Goal: Task Accomplishment & Management: Complete application form

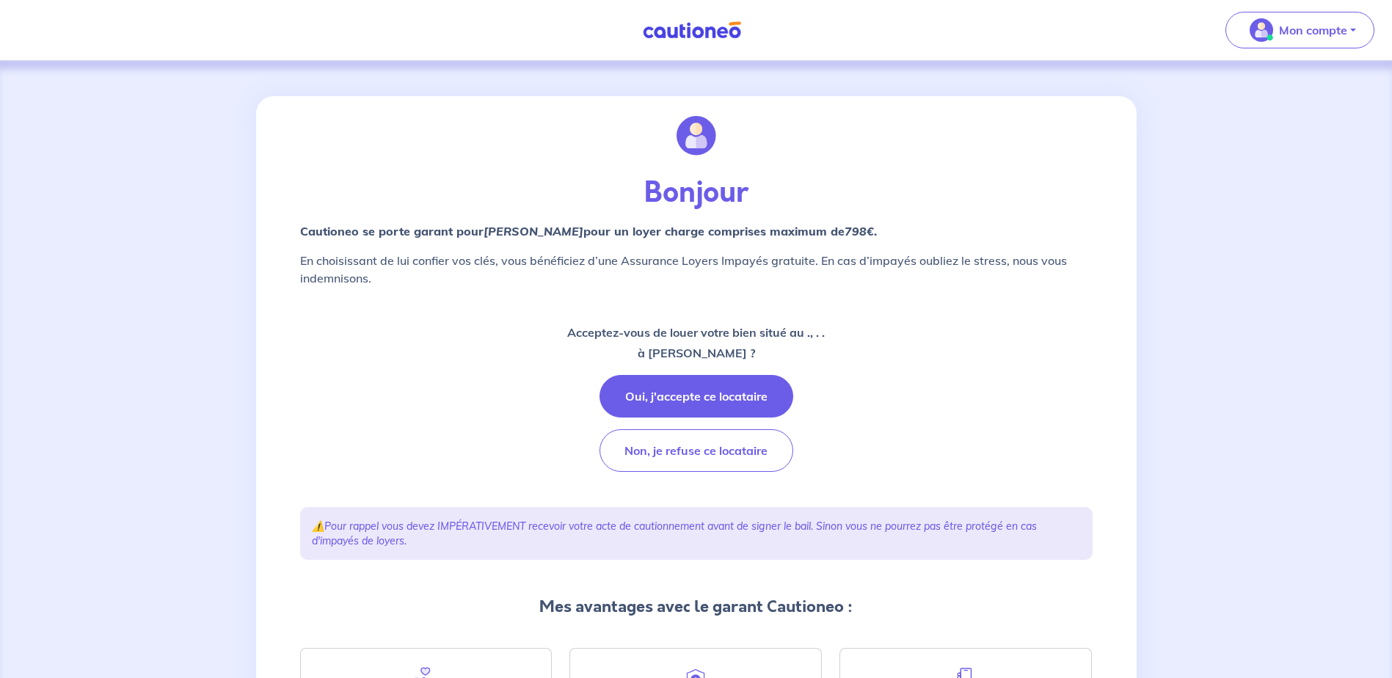
click at [186, 313] on div "Bonjour Cautioneo se porte garant pour [PERSON_NAME]  pour un loyer charge comp…" at bounding box center [696, 464] width 1392 height 806
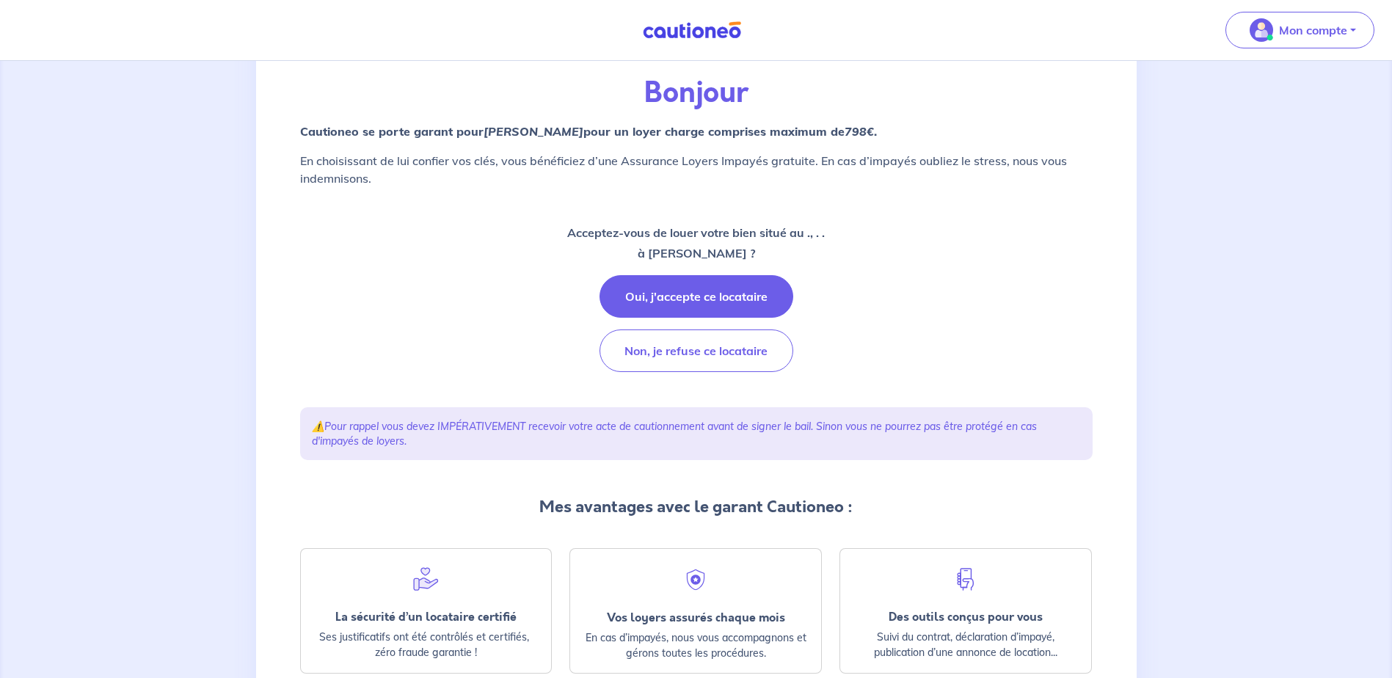
scroll to position [189, 0]
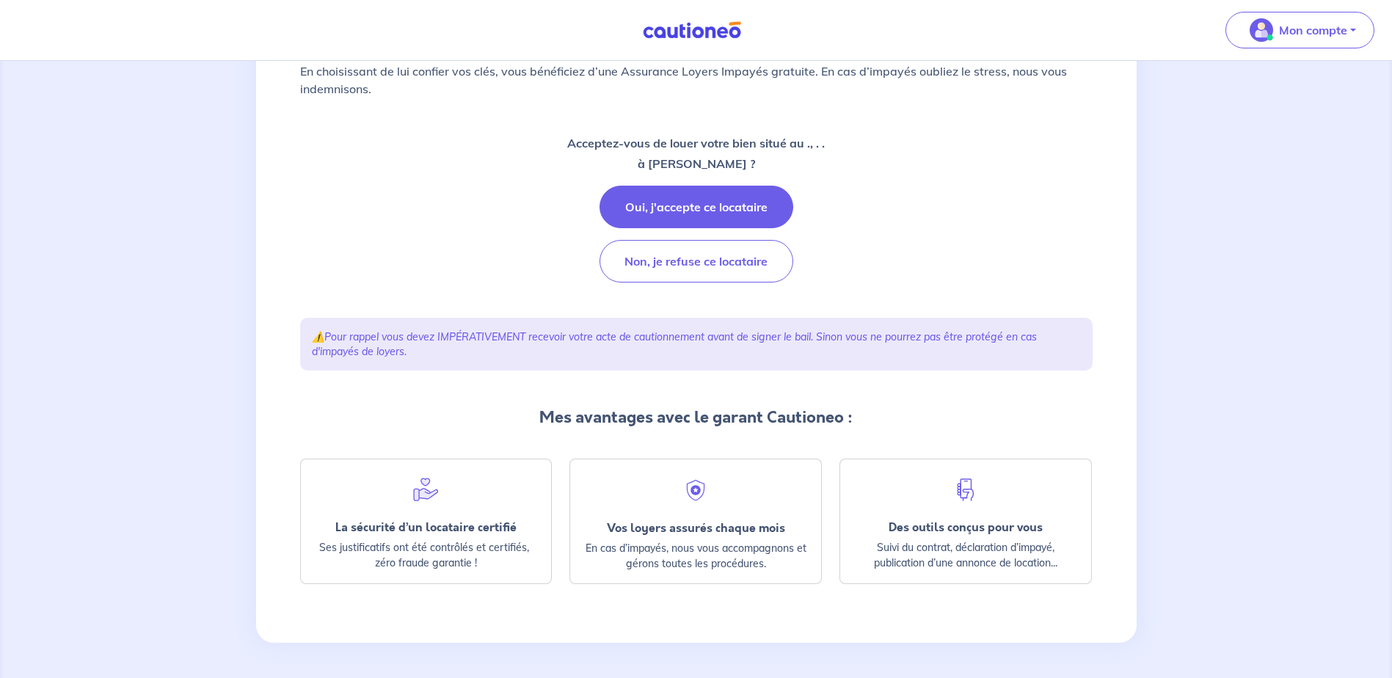
drag, startPoint x: 237, startPoint y: 401, endPoint x: 254, endPoint y: 398, distance: 17.3
click at [237, 401] on div "Bonjour Cautioneo se porte garant pour Elisa TOCHON  pour un loyer charge compr…" at bounding box center [696, 275] width 1392 height 806
click at [756, 197] on button "Oui, j'accepte ce locataire" at bounding box center [696, 207] width 194 height 43
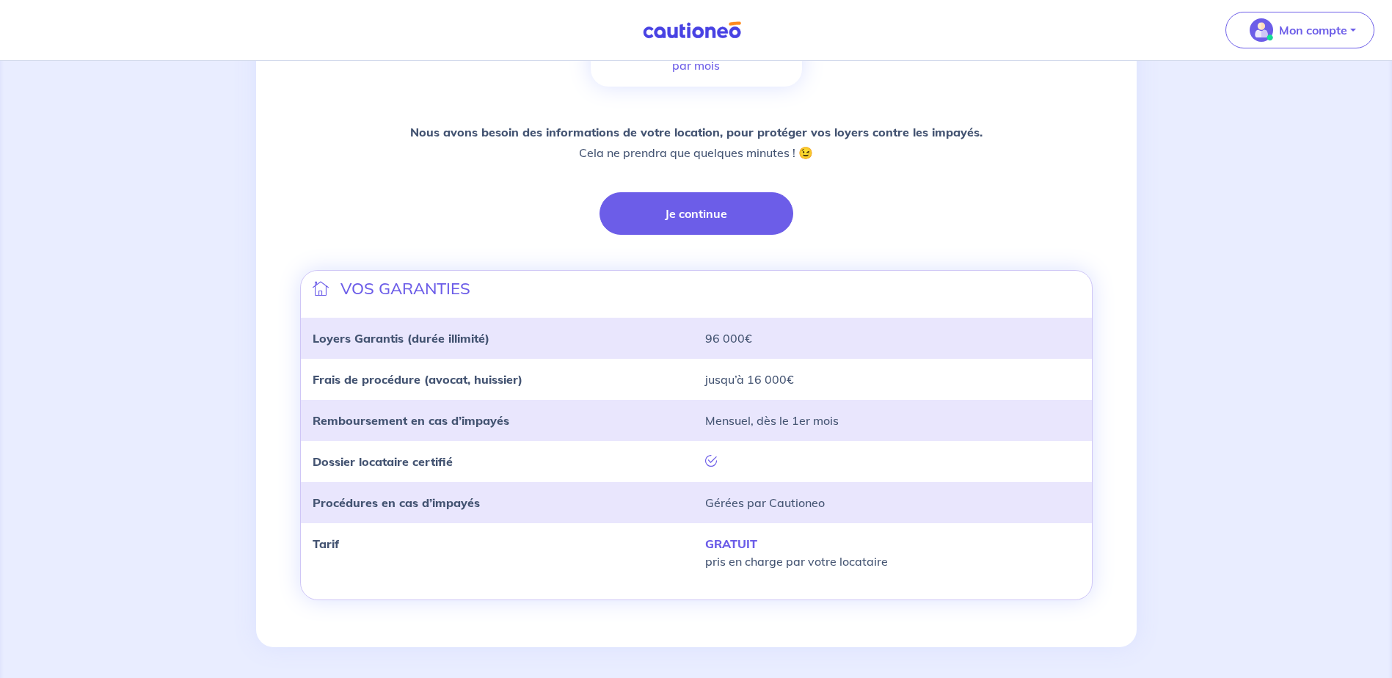
scroll to position [301, 0]
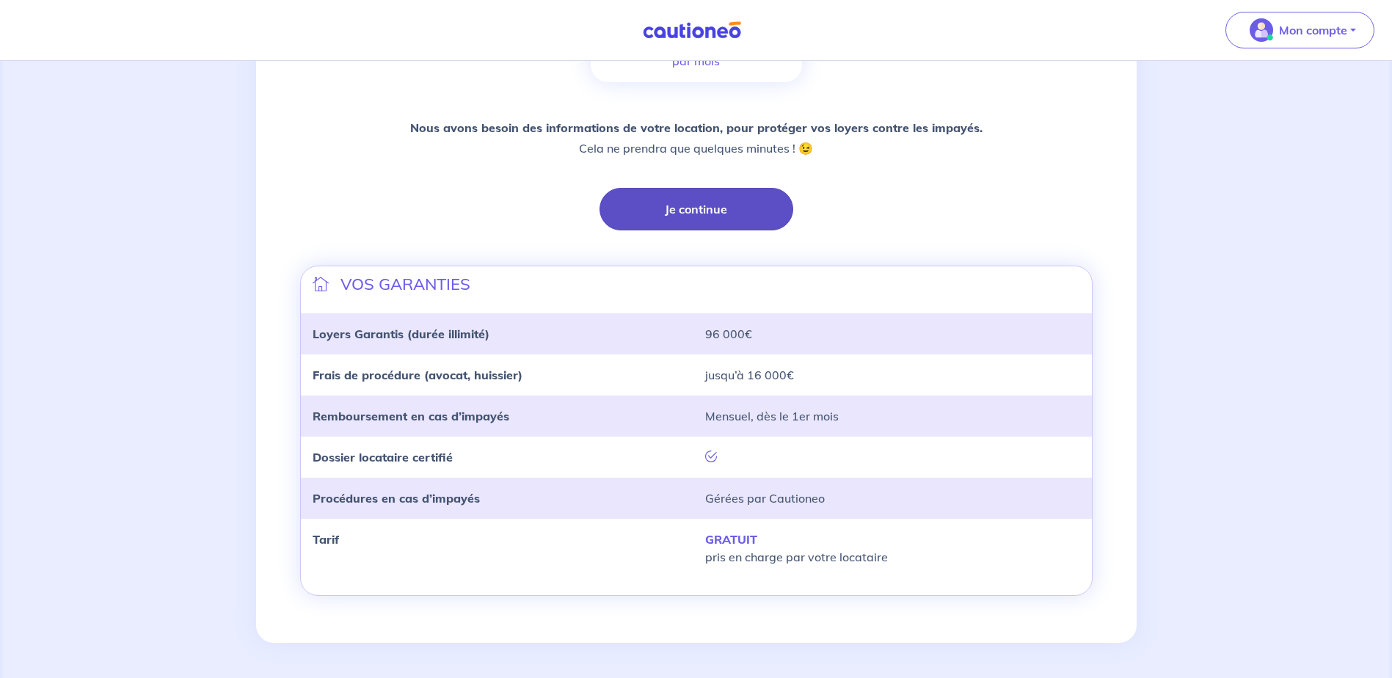
click at [714, 216] on button "Je continue" at bounding box center [696, 209] width 194 height 43
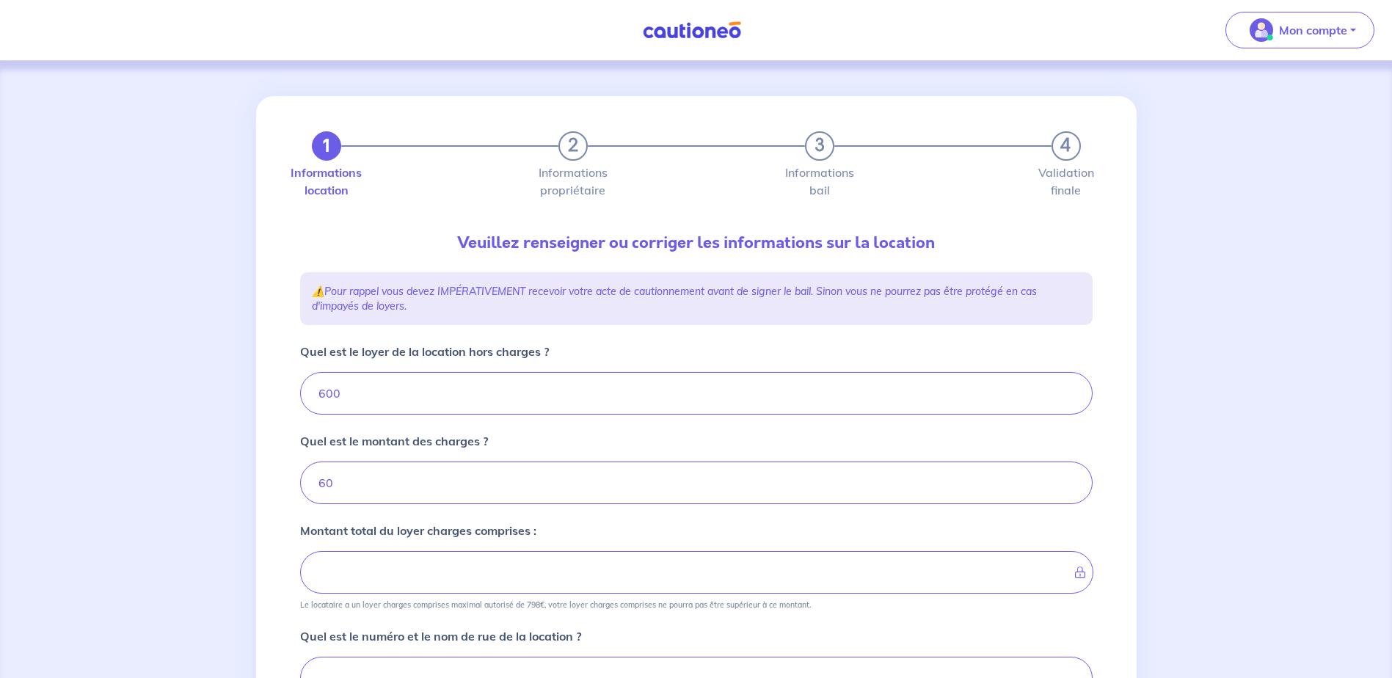
type input "660"
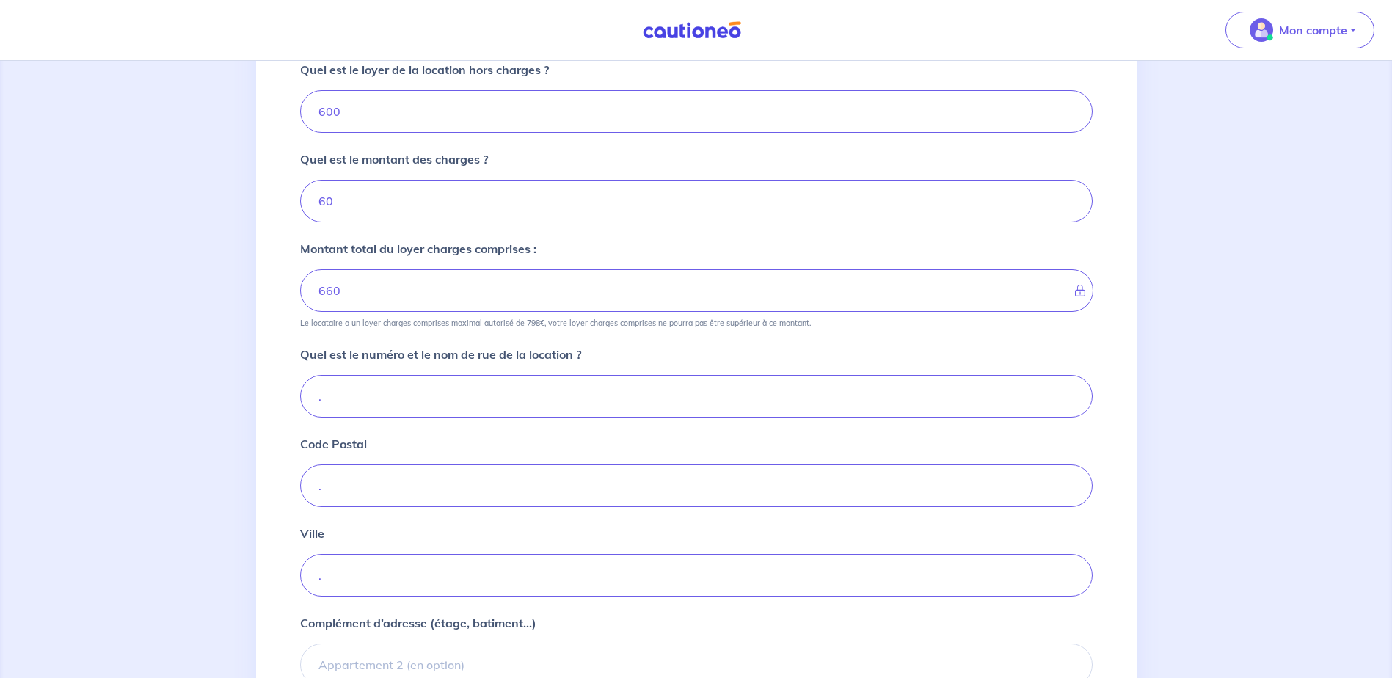
scroll to position [293, 0]
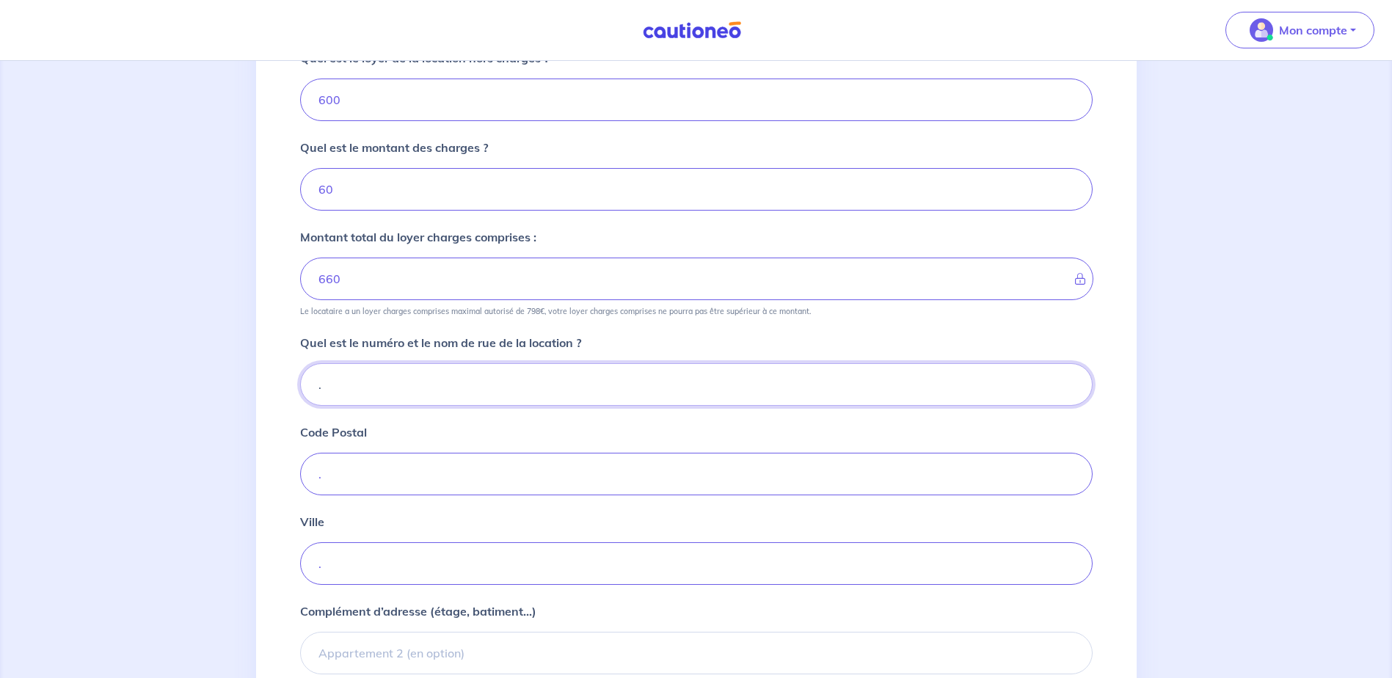
drag, startPoint x: 397, startPoint y: 384, endPoint x: 307, endPoint y: 384, distance: 90.2
click at [307, 384] on input "." at bounding box center [696, 384] width 792 height 43
type input "7"
type input "8"
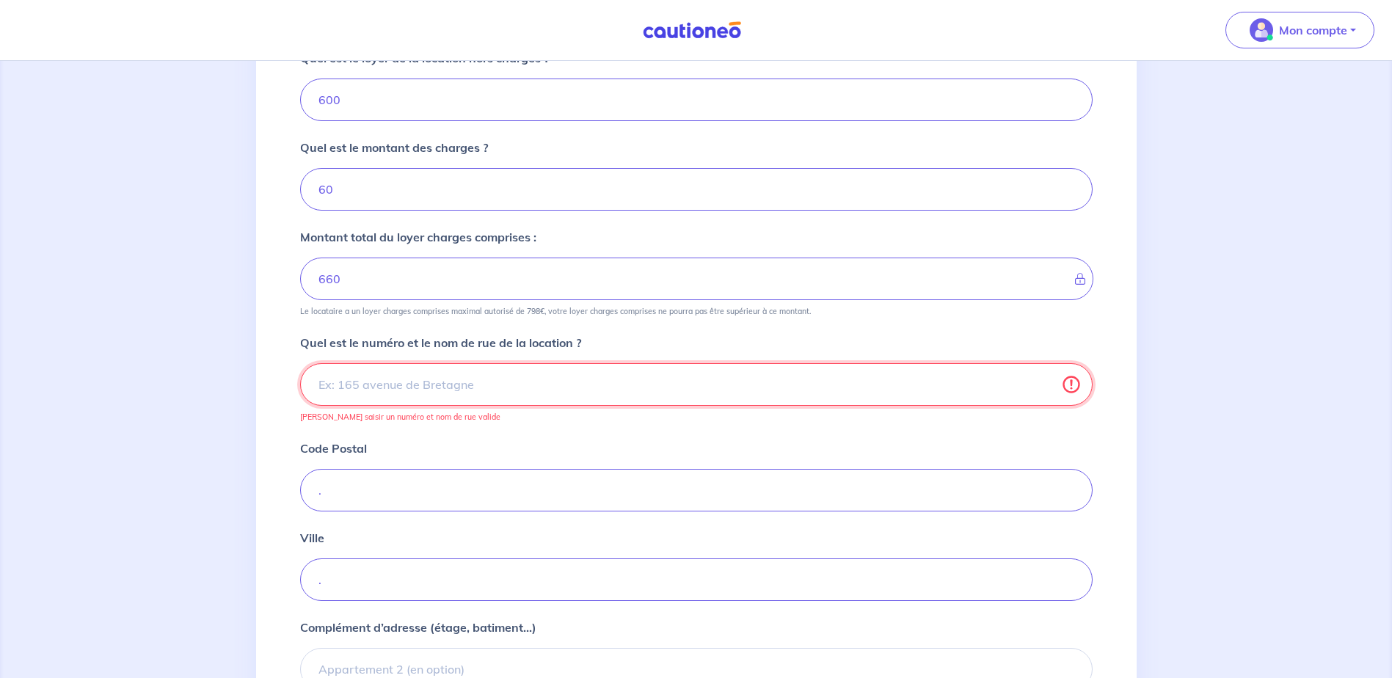
paste input "85 rue du Puits d'Ordet Nord"
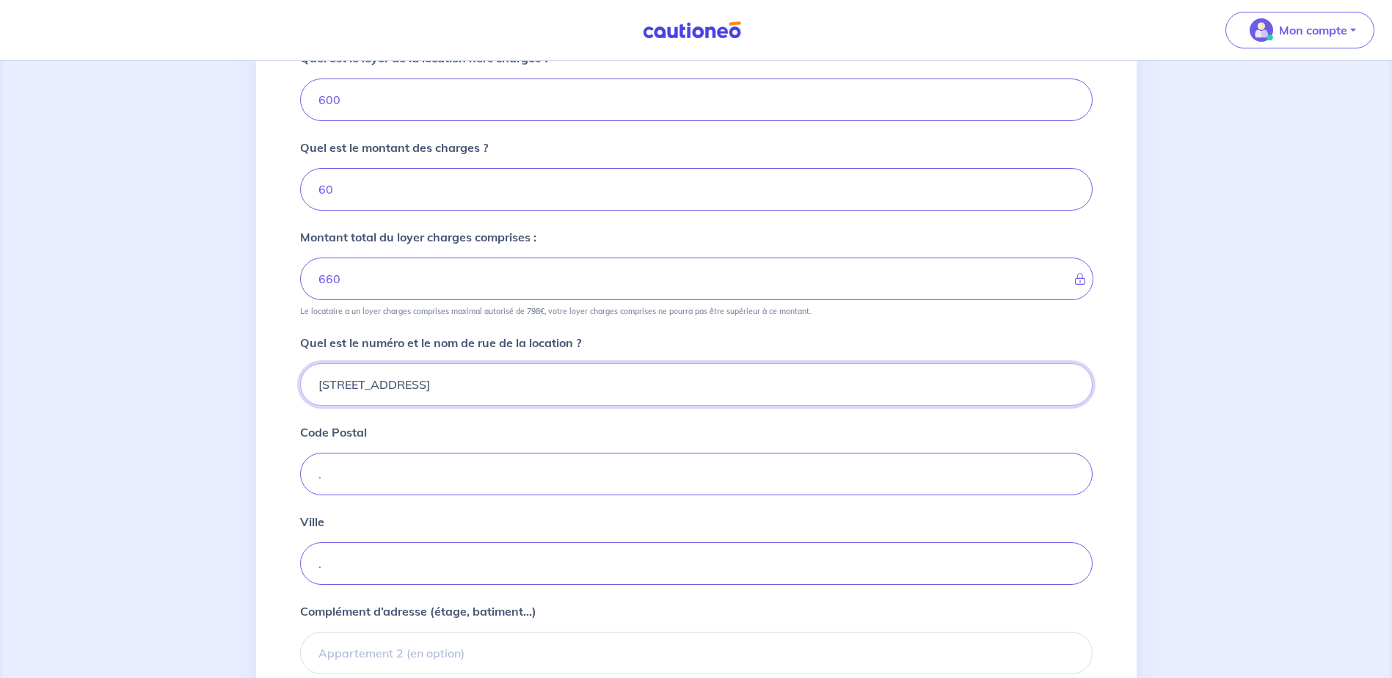
type input "85 rue du Puits d'Ordet Nord"
click at [336, 478] on input "." at bounding box center [696, 474] width 792 height 43
type input "73490"
click at [358, 566] on input "." at bounding box center [696, 563] width 792 height 43
type input "LA RAVOIRE"
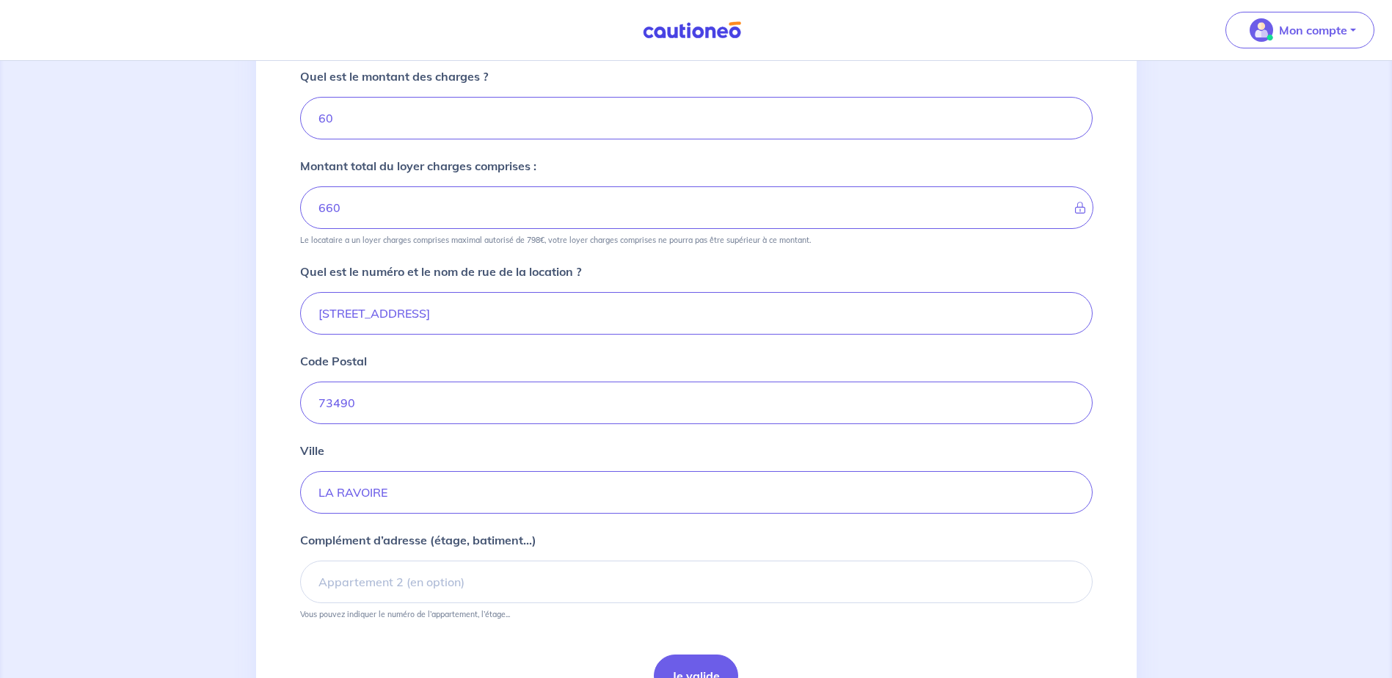
scroll to position [448, 0]
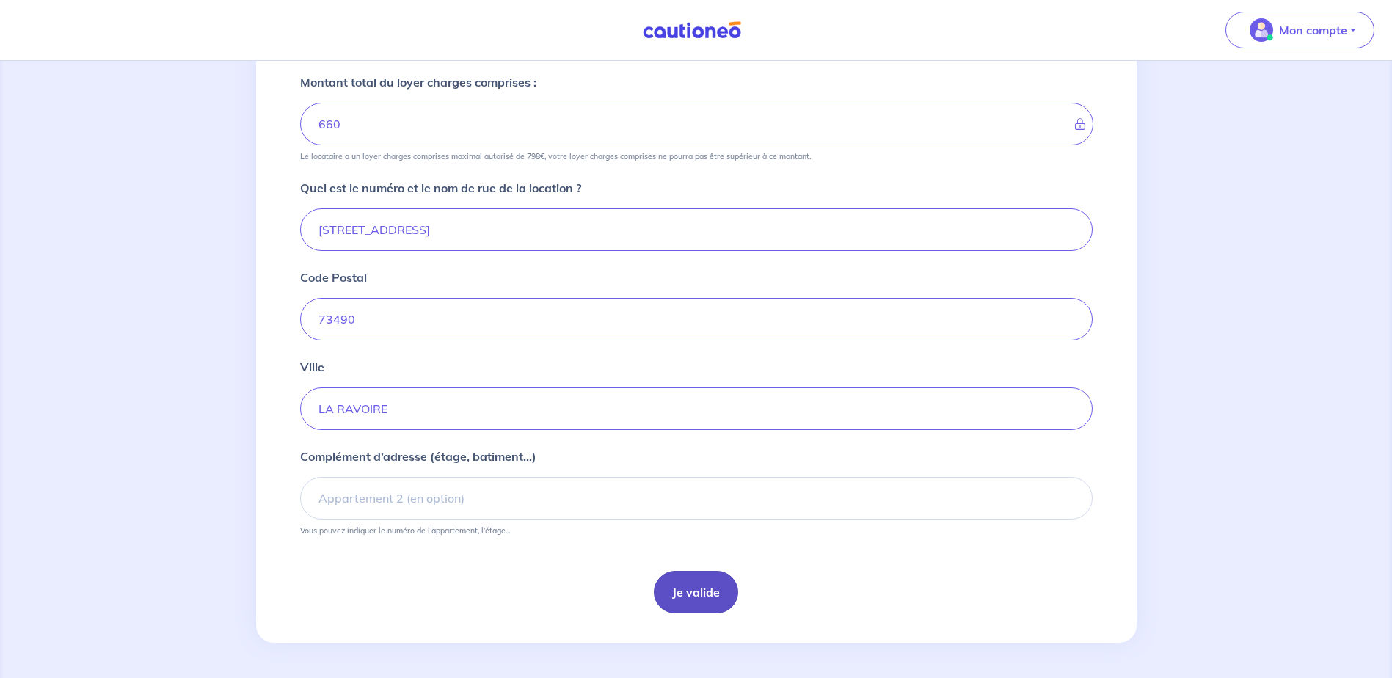
click at [678, 602] on button "Je valide" at bounding box center [696, 592] width 84 height 43
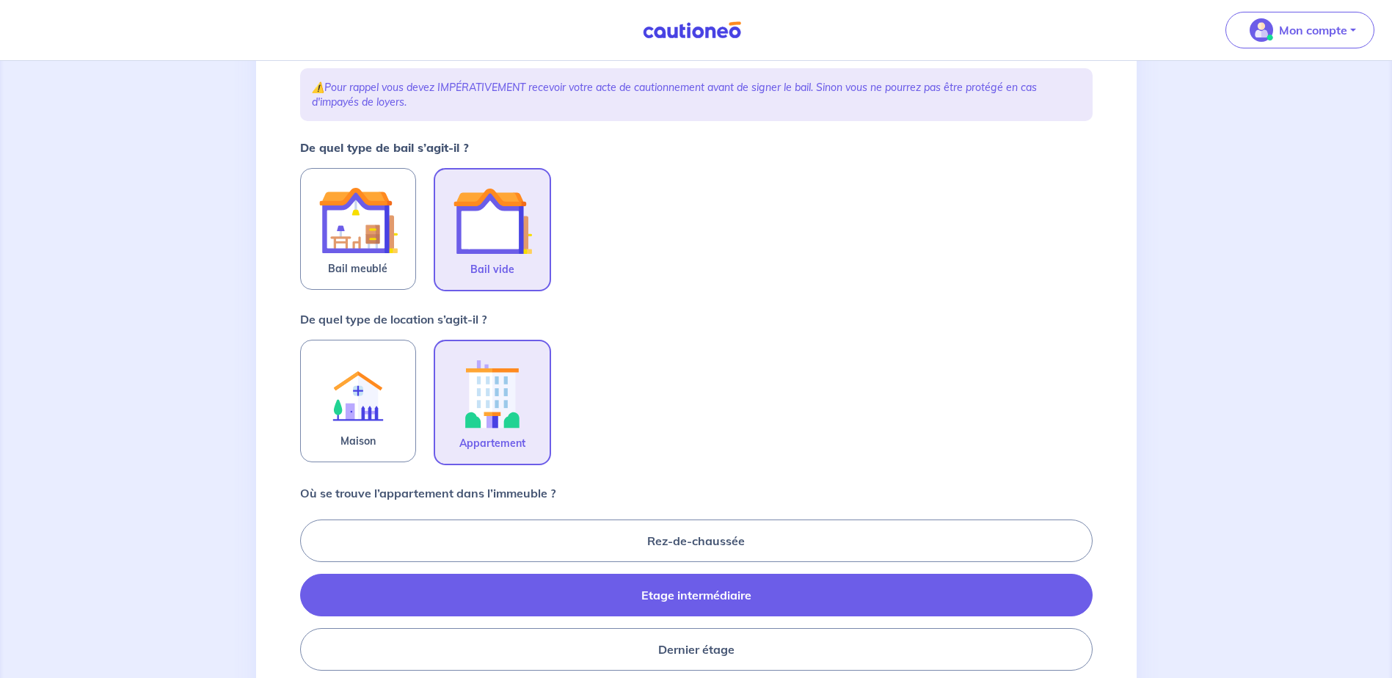
scroll to position [220, 0]
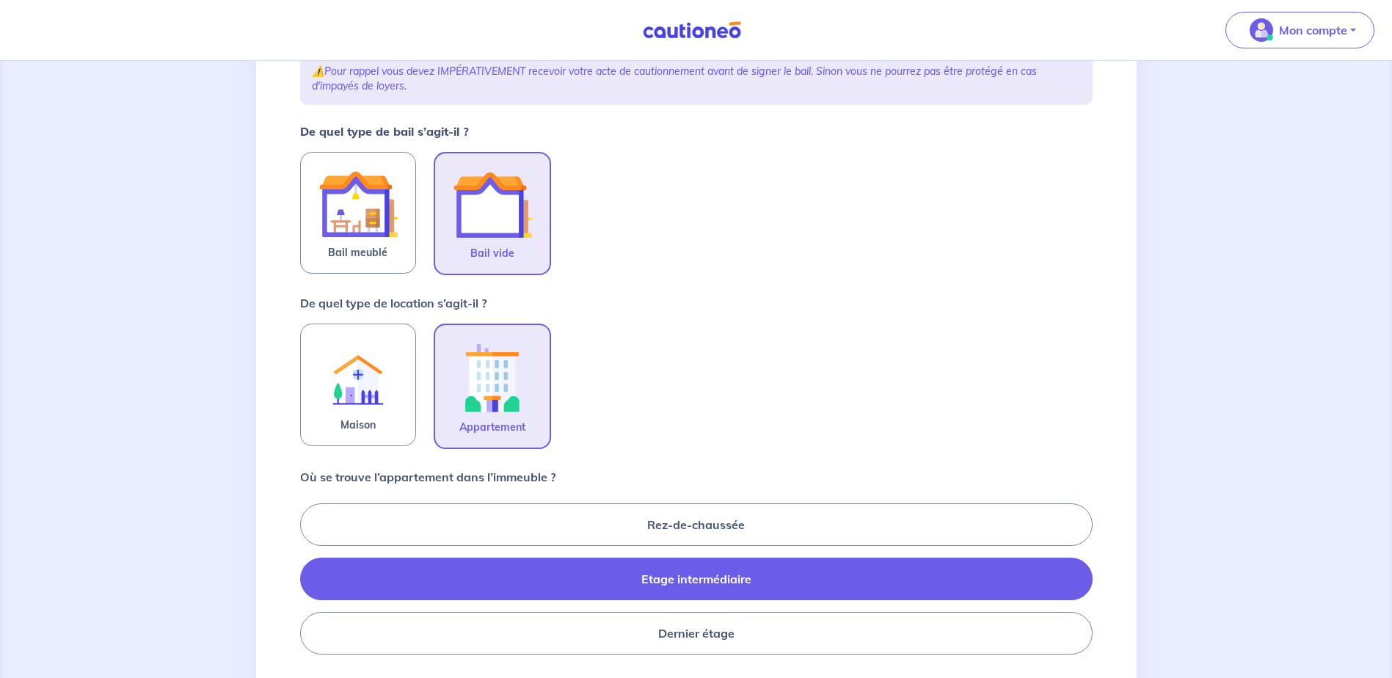
click at [712, 574] on label "Etage intermédiaire" at bounding box center [696, 578] width 792 height 43
click at [310, 574] on input "Etage intermédiaire" at bounding box center [305, 579] width 10 height 10
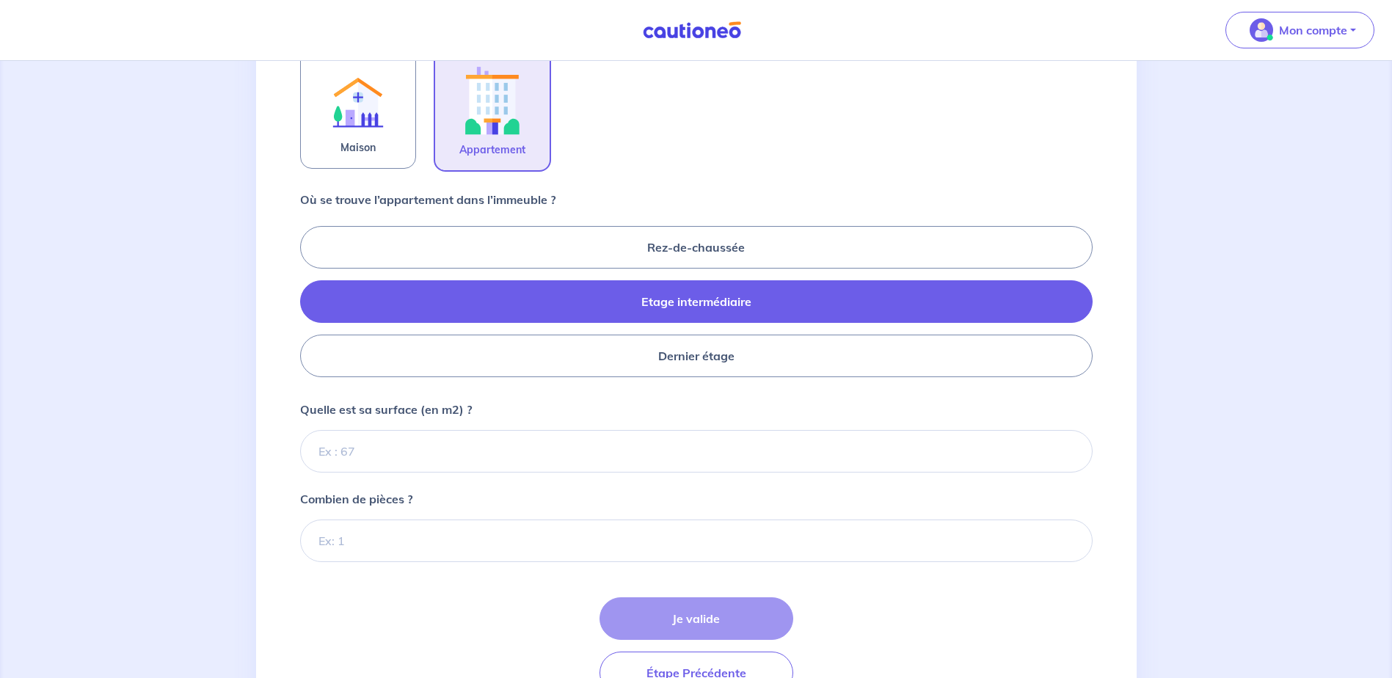
scroll to position [513, 0]
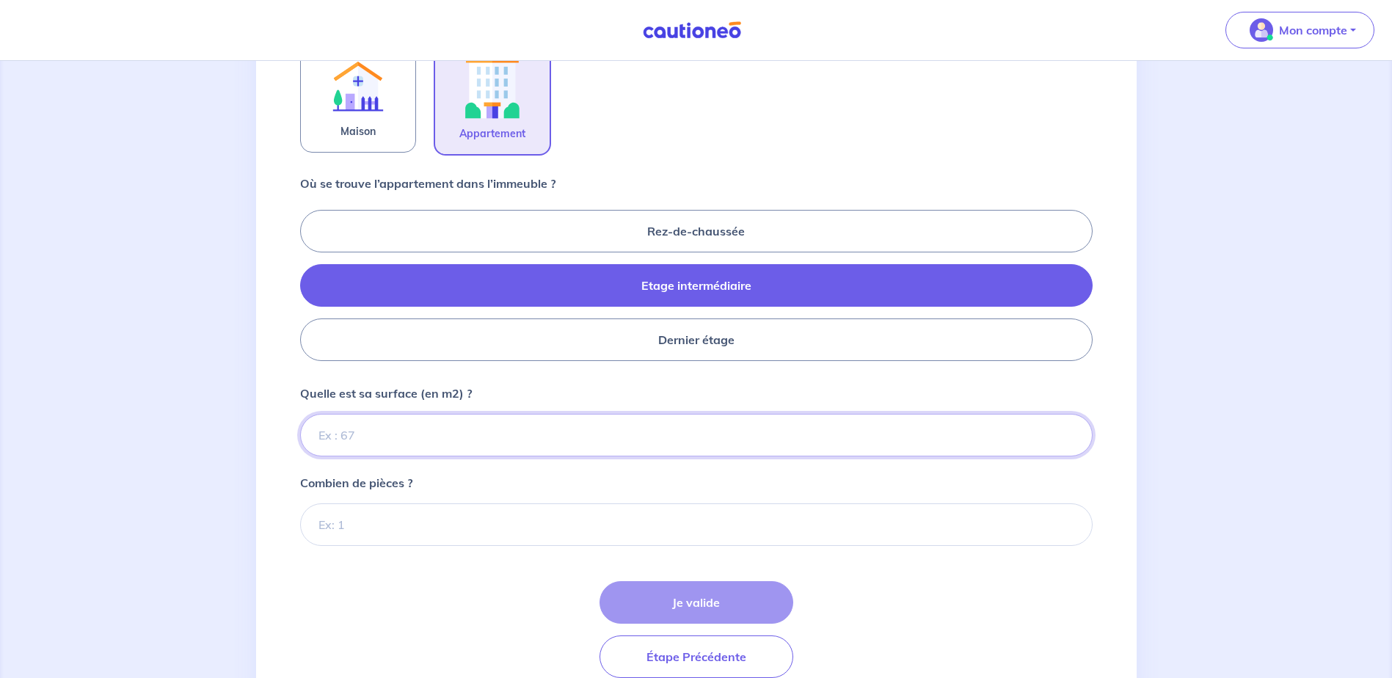
click at [331, 432] on input "Quelle est sa surface (en m2) ?" at bounding box center [696, 435] width 792 height 43
type input "61"
type input "61.61"
click at [407, 534] on input "Combien de pièces ?" at bounding box center [696, 524] width 792 height 43
type input "2"
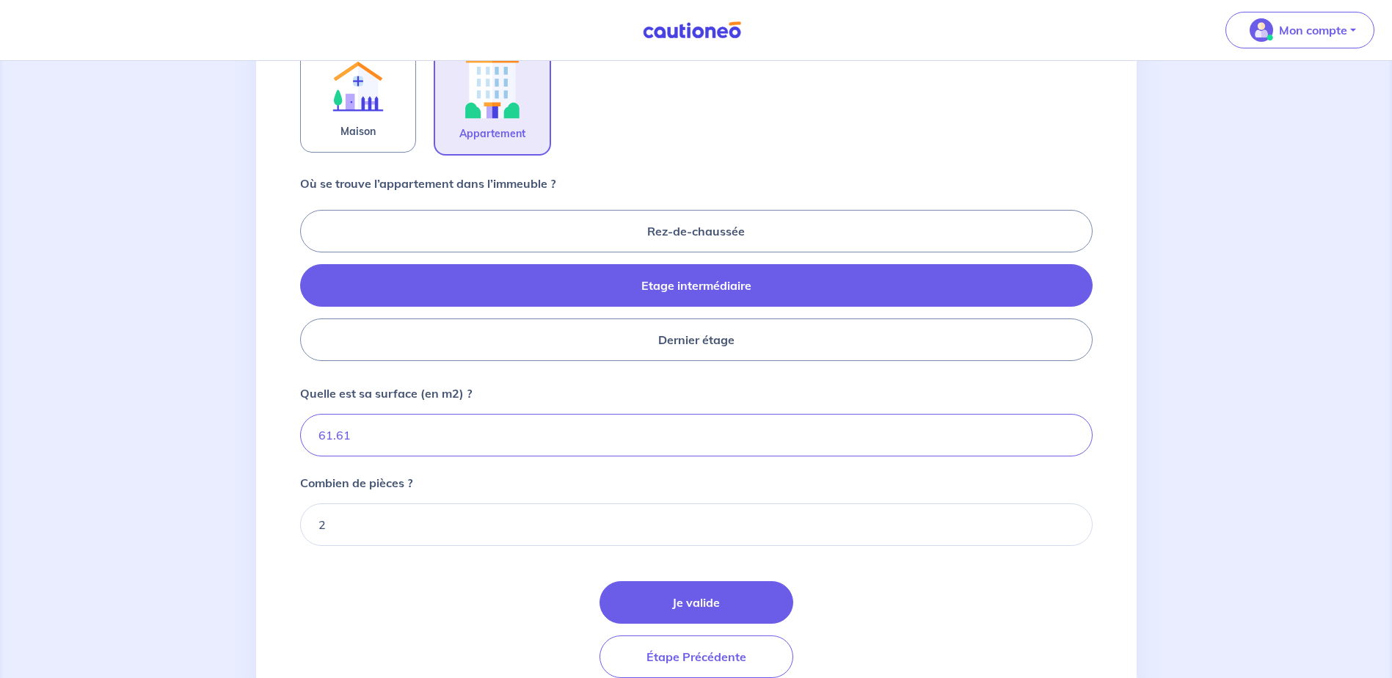
click at [985, 632] on div "Je valide Étape Précédente" at bounding box center [696, 629] width 792 height 97
click at [325, 433] on input "61.61" at bounding box center [696, 435] width 792 height 43
type input "41.61"
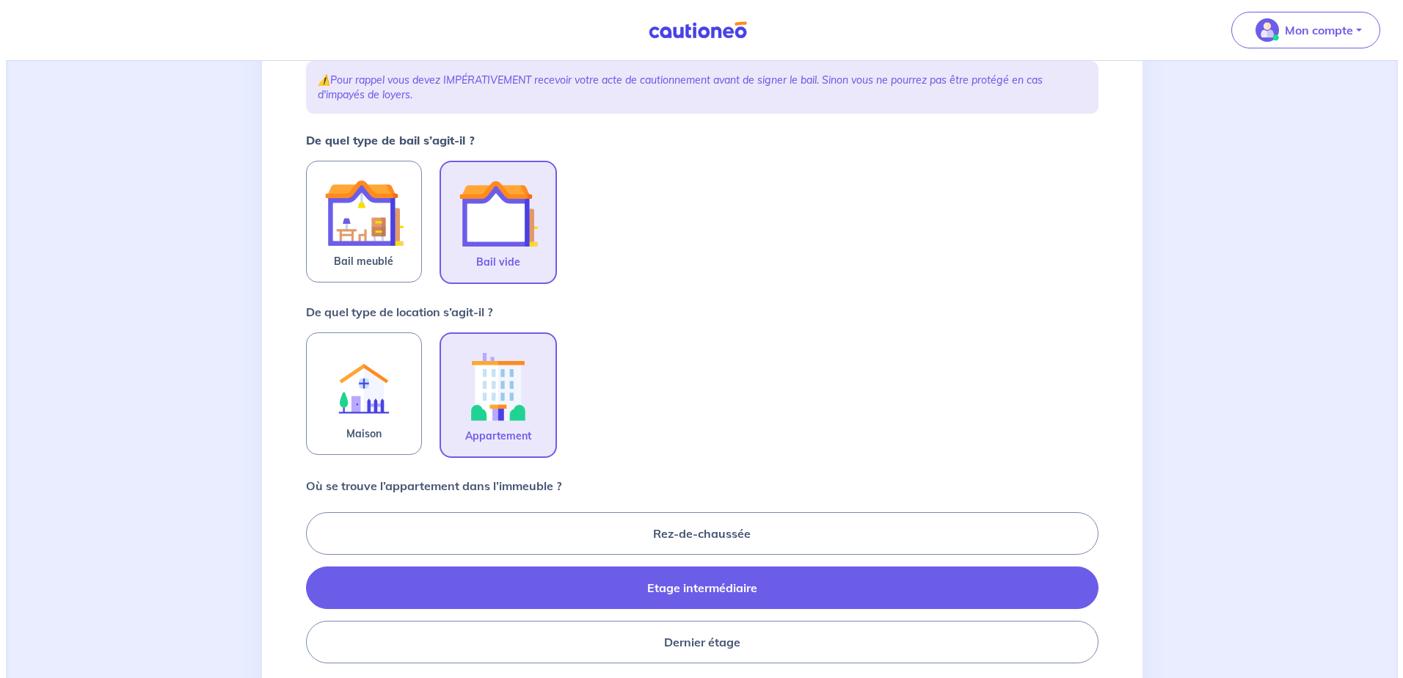
scroll to position [0, 0]
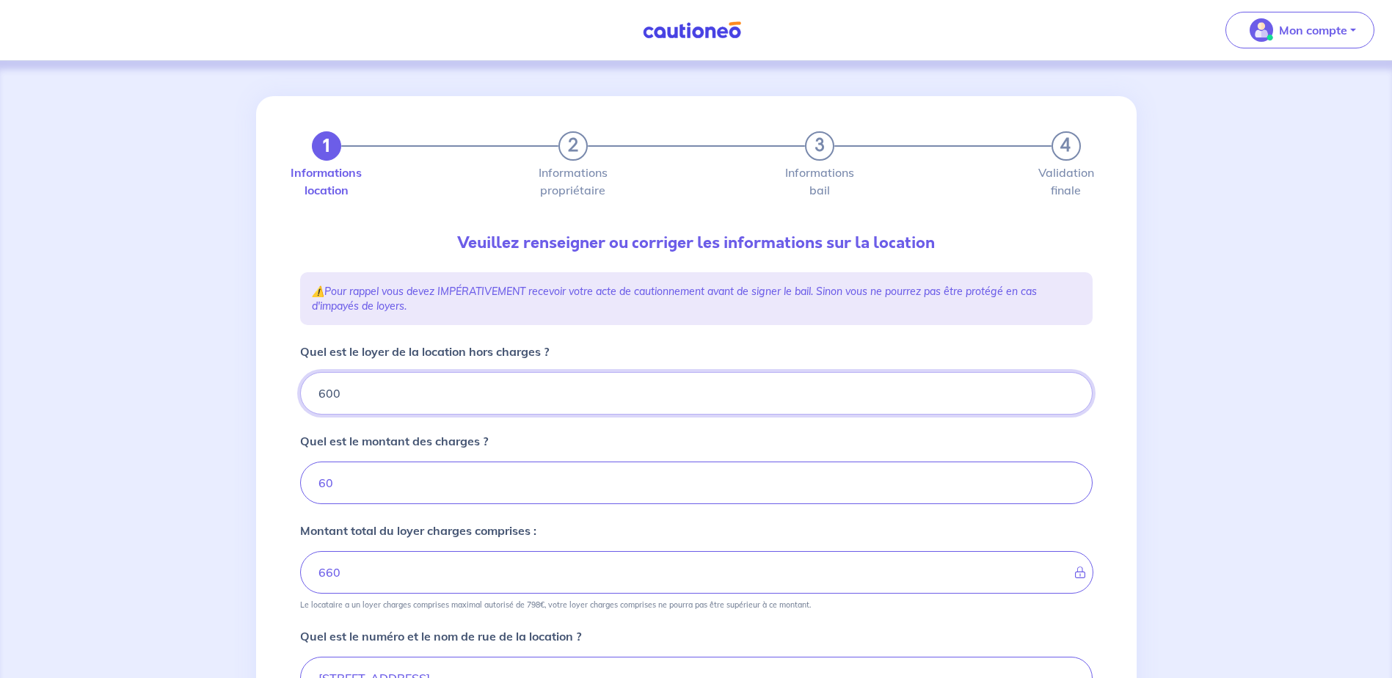
click at [375, 400] on input "600" at bounding box center [696, 393] width 792 height 43
type input "60"
type input "120"
type input "606"
type input "666"
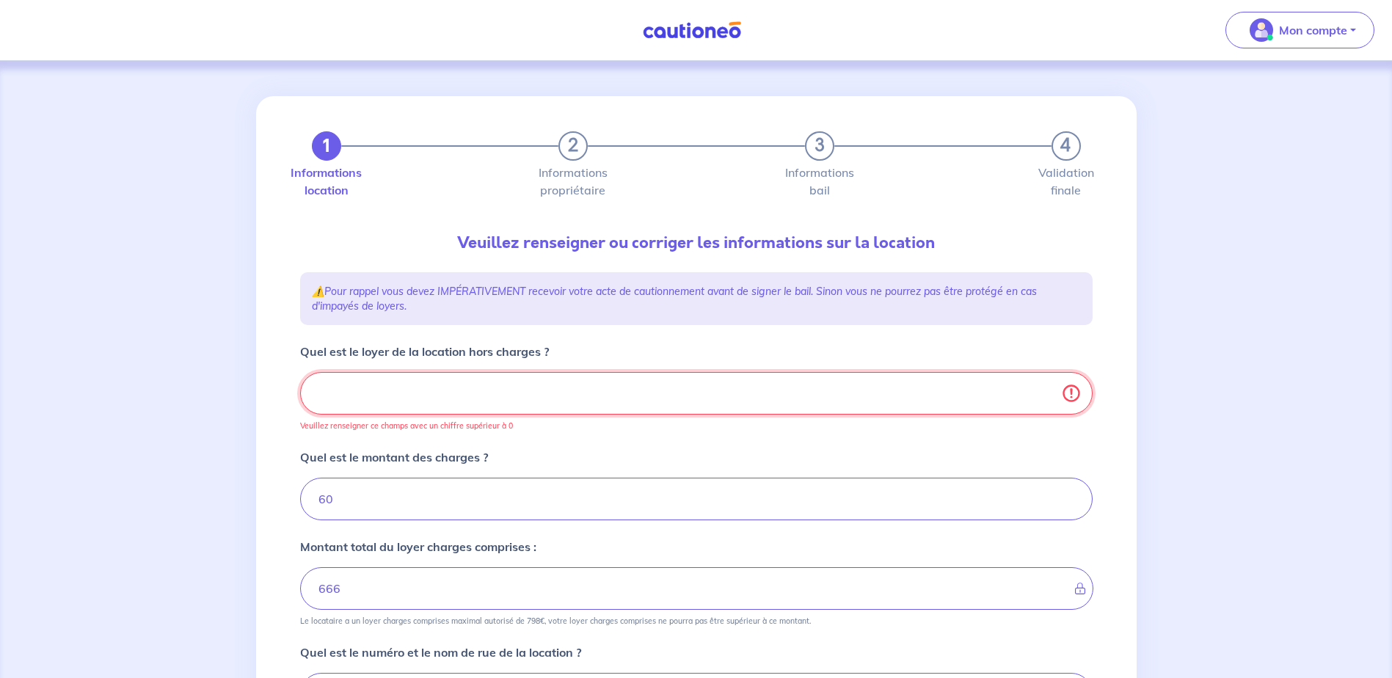
type input "60"
type input "606.12"
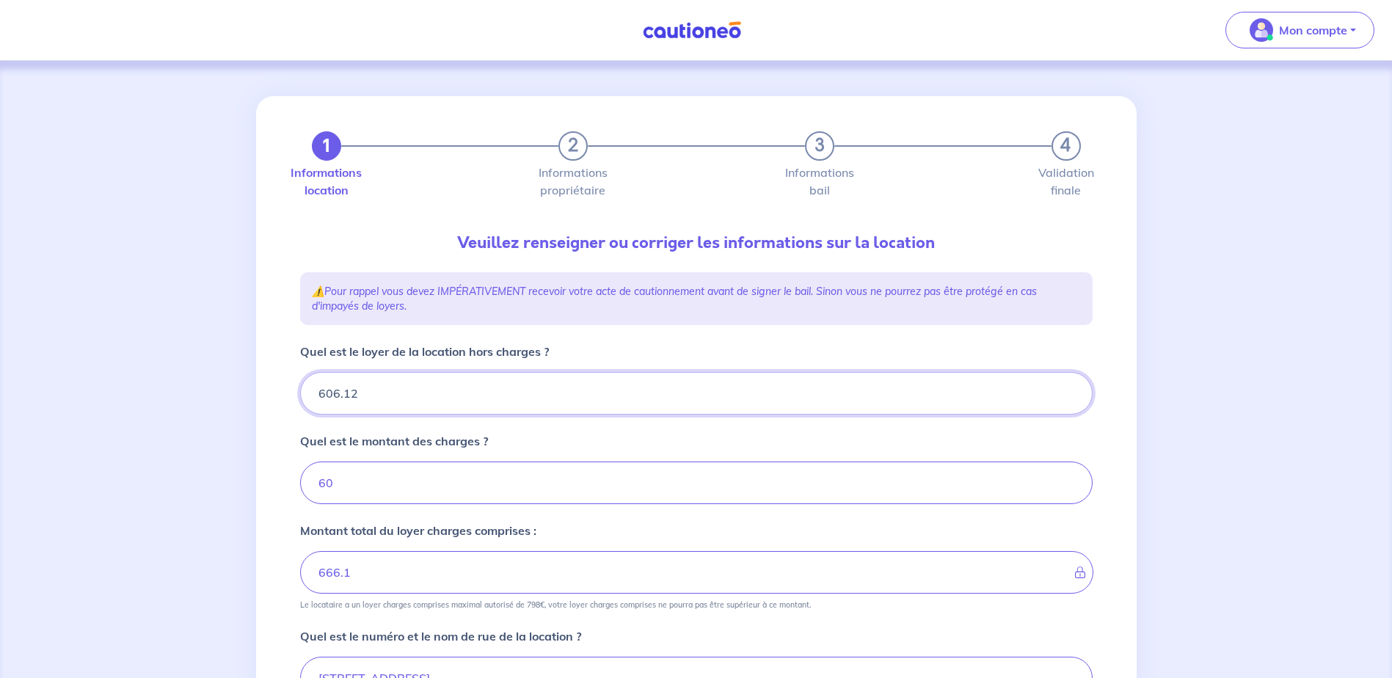
type input "666.12"
type input "606.1"
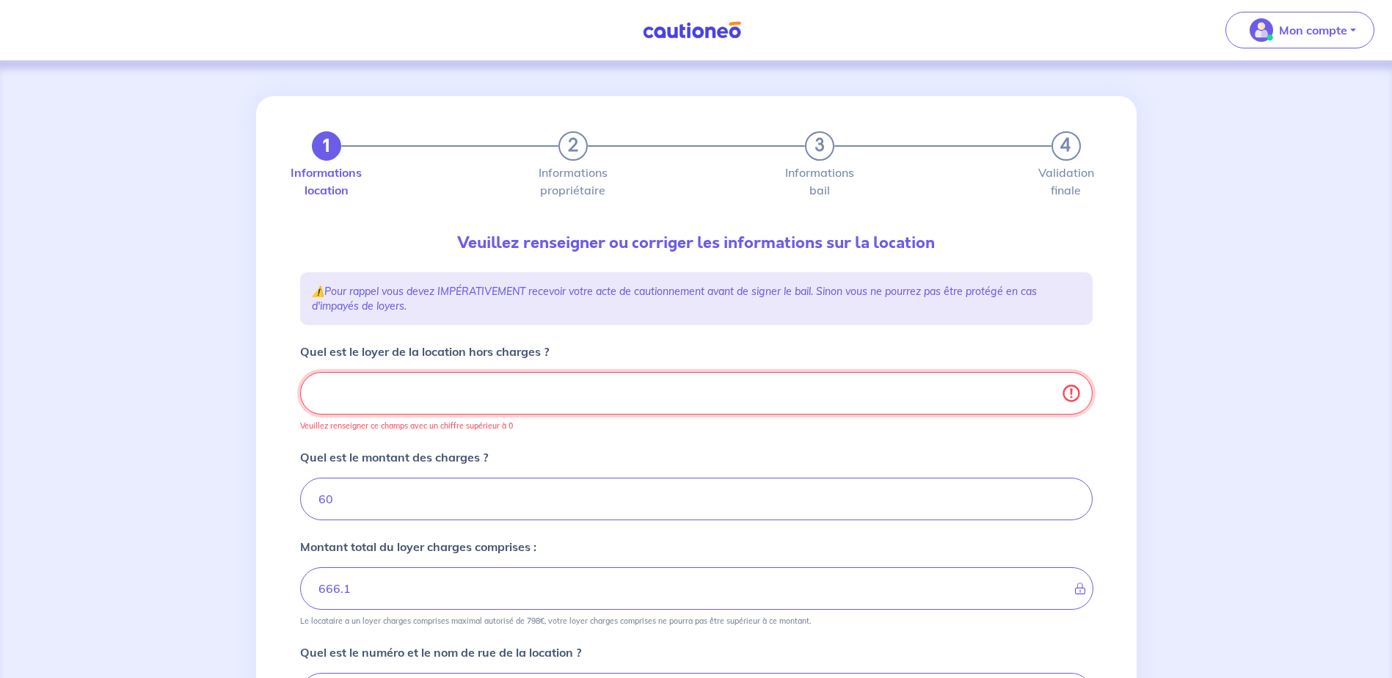
type input "60"
type input "606.21"
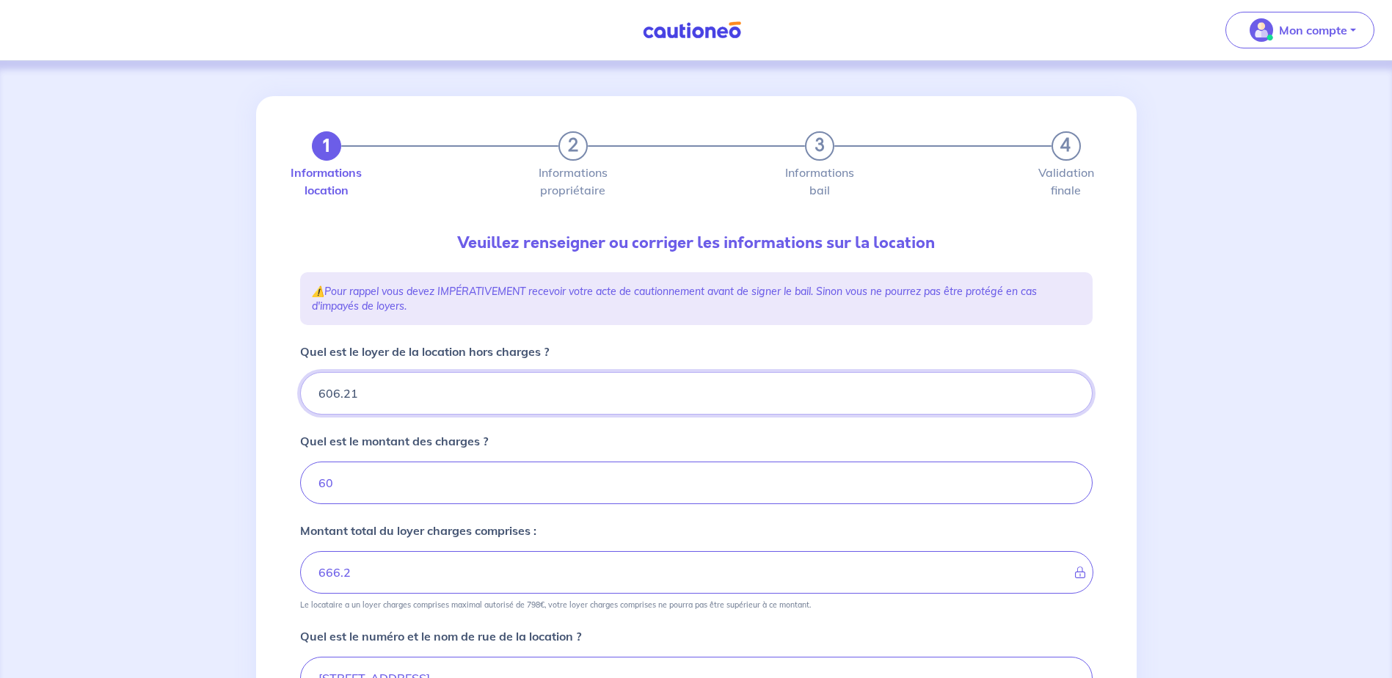
type input "666.21"
type input "606.21"
drag, startPoint x: 330, startPoint y: 478, endPoint x: 286, endPoint y: 486, distance: 44.6
click at [286, 486] on div "1 2 3 4 Informations location Informations propriétaire Informations bail Valid…" at bounding box center [696, 593] width 880 height 995
type input "53"
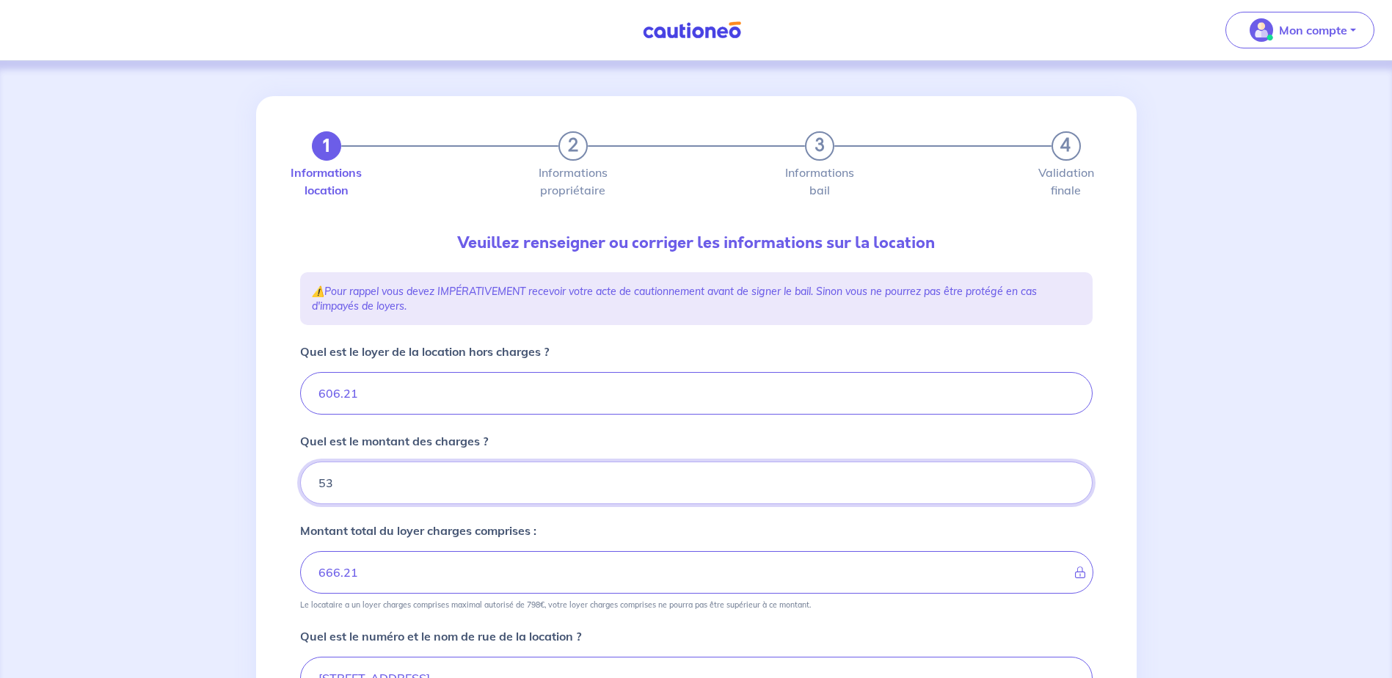
type input "611.21"
type input "606.21"
type input "53.96"
type input "660.17"
type input "53.96"
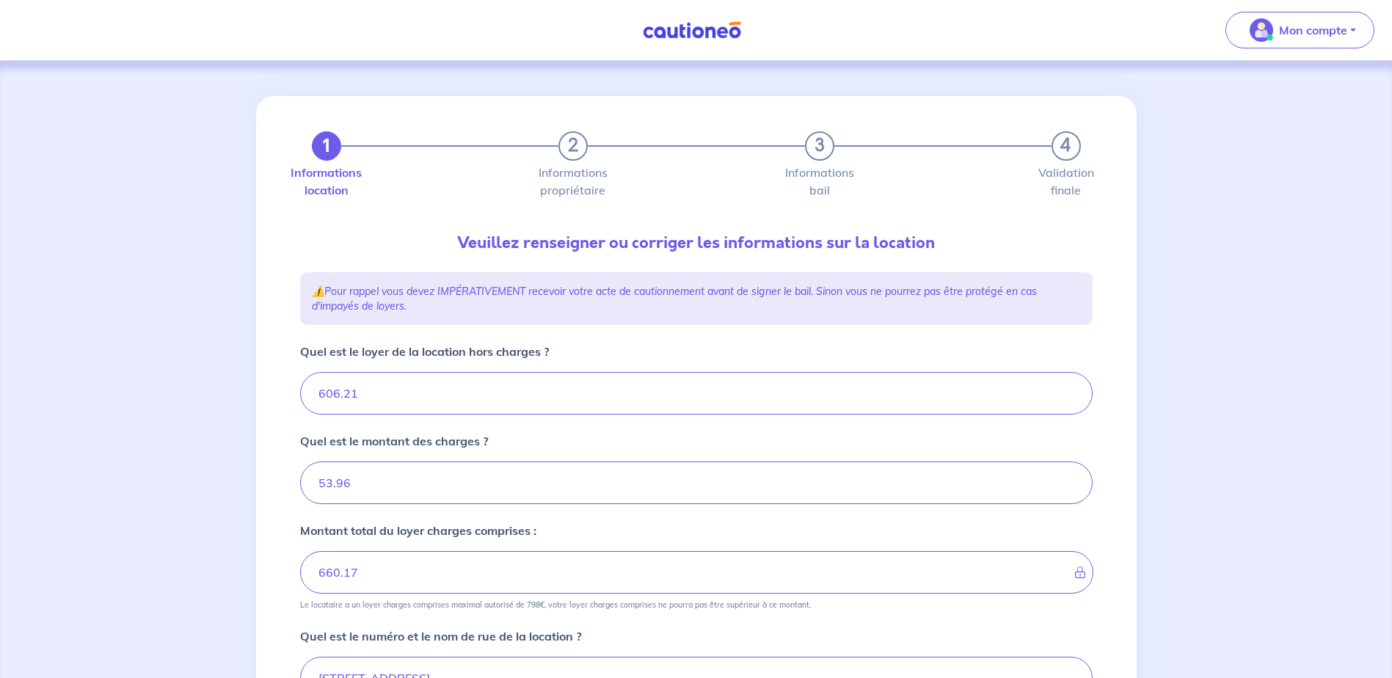
click at [1180, 454] on div "1 2 3 4 Informations location Informations propriétaire Informations bail Valid…" at bounding box center [696, 593] width 1392 height 1065
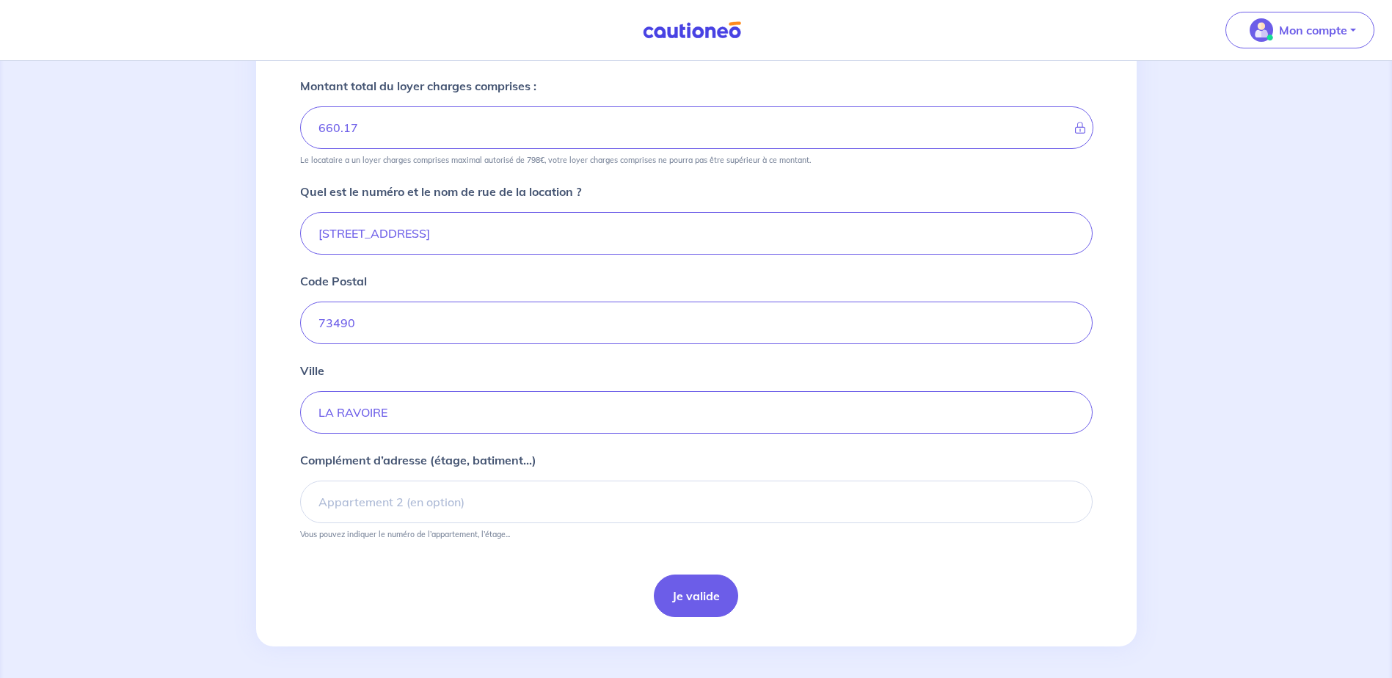
scroll to position [448, 0]
click at [695, 591] on button "Je valide" at bounding box center [696, 592] width 84 height 43
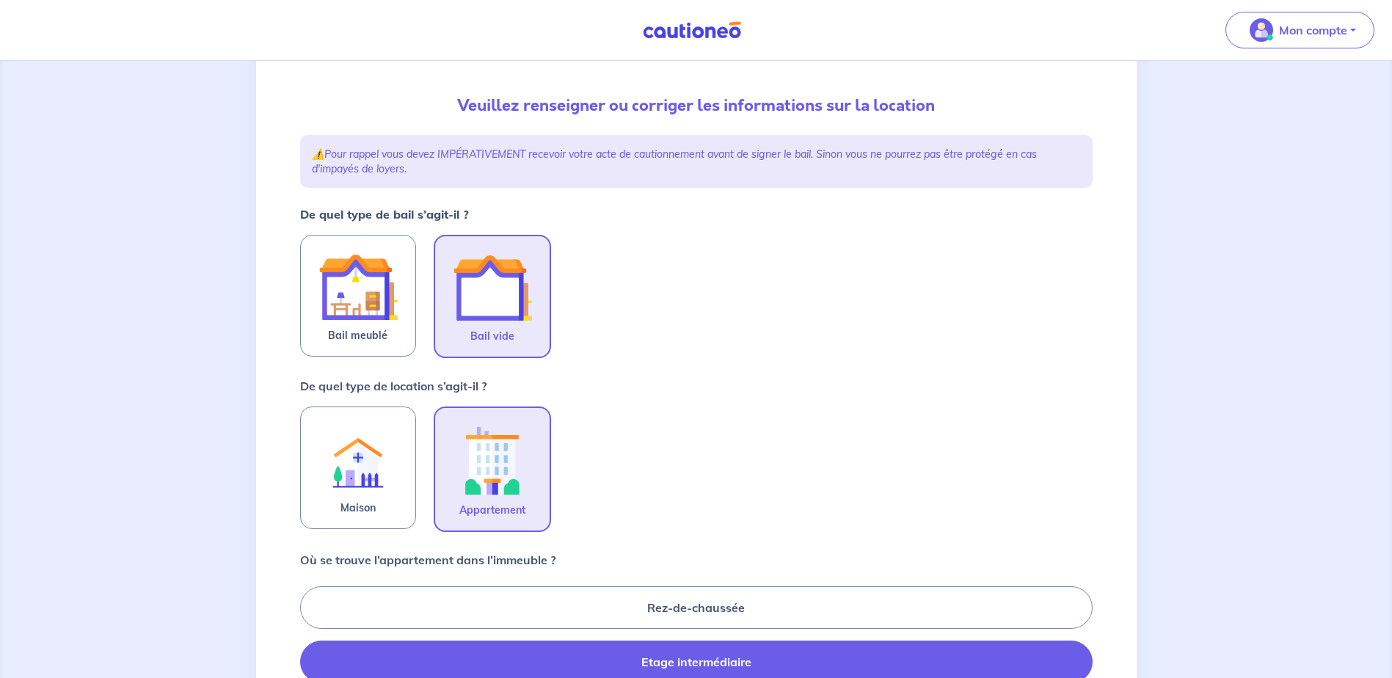
scroll to position [367, 0]
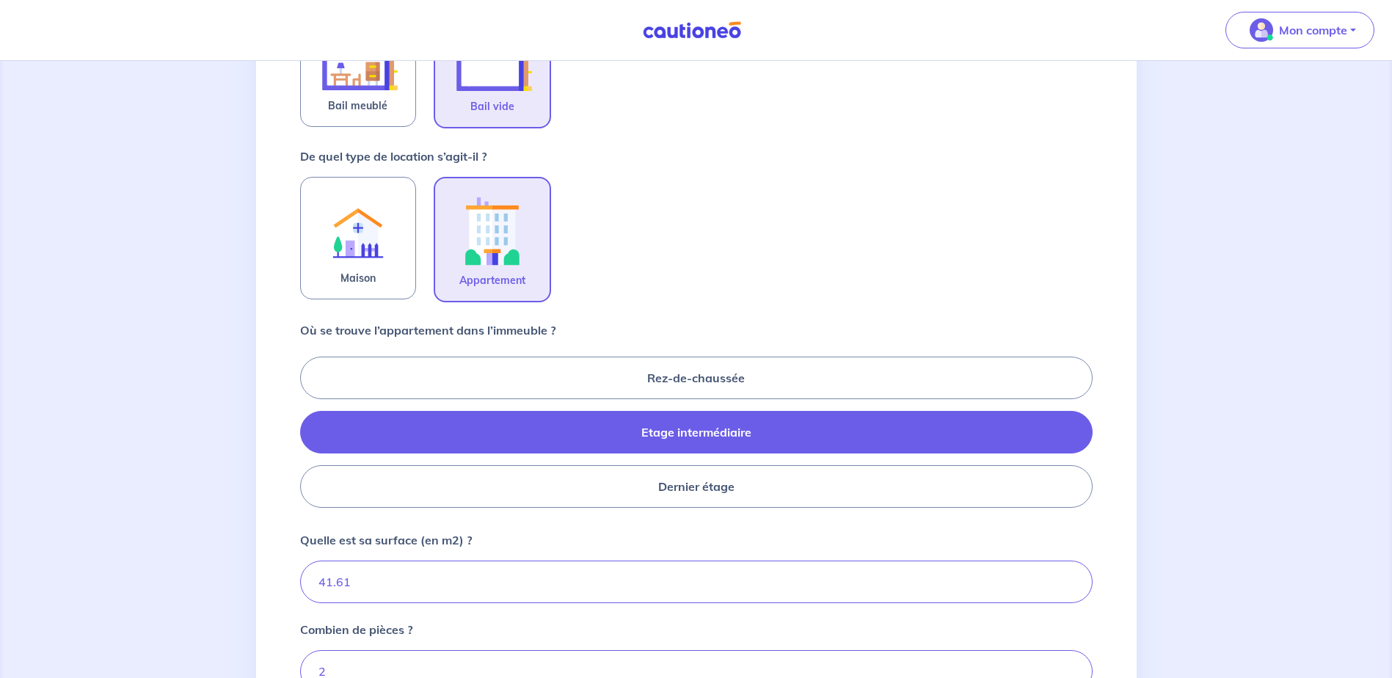
click at [684, 436] on label "Etage intermédiaire" at bounding box center [696, 432] width 792 height 43
click at [310, 436] on input "Etage intermédiaire" at bounding box center [305, 432] width 10 height 10
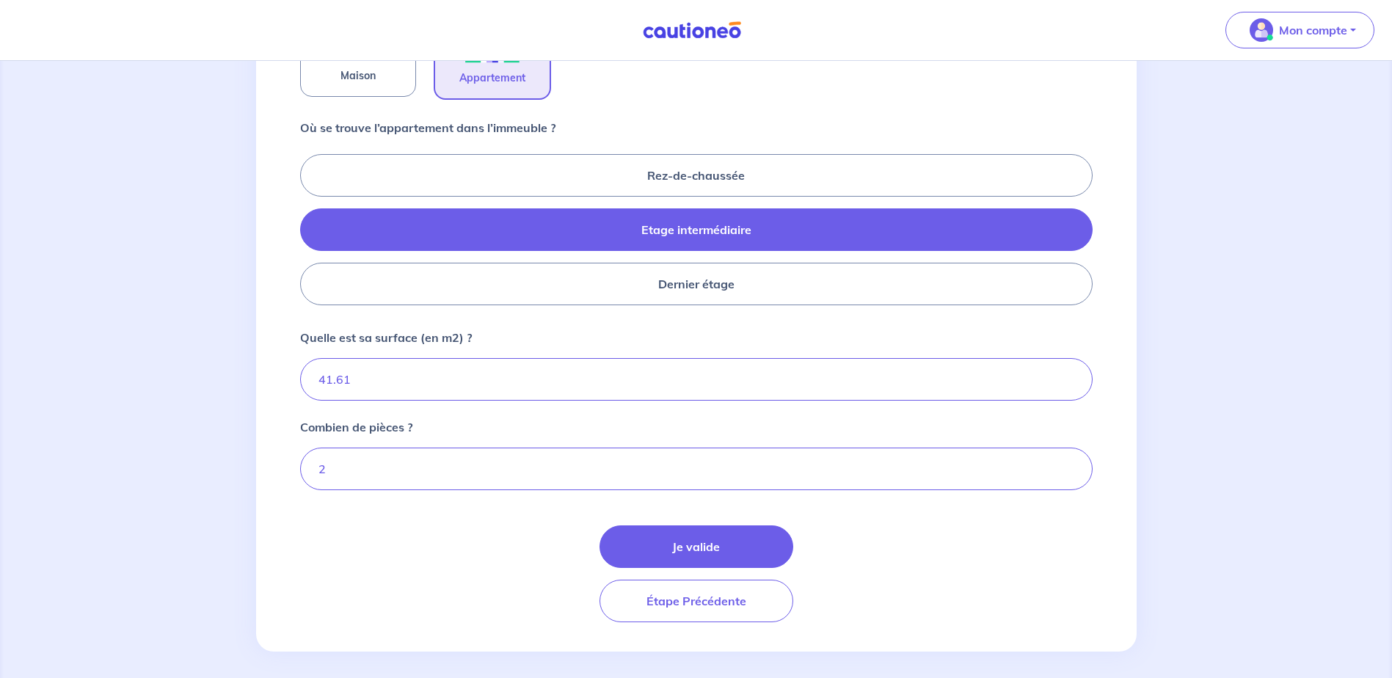
scroll to position [578, 0]
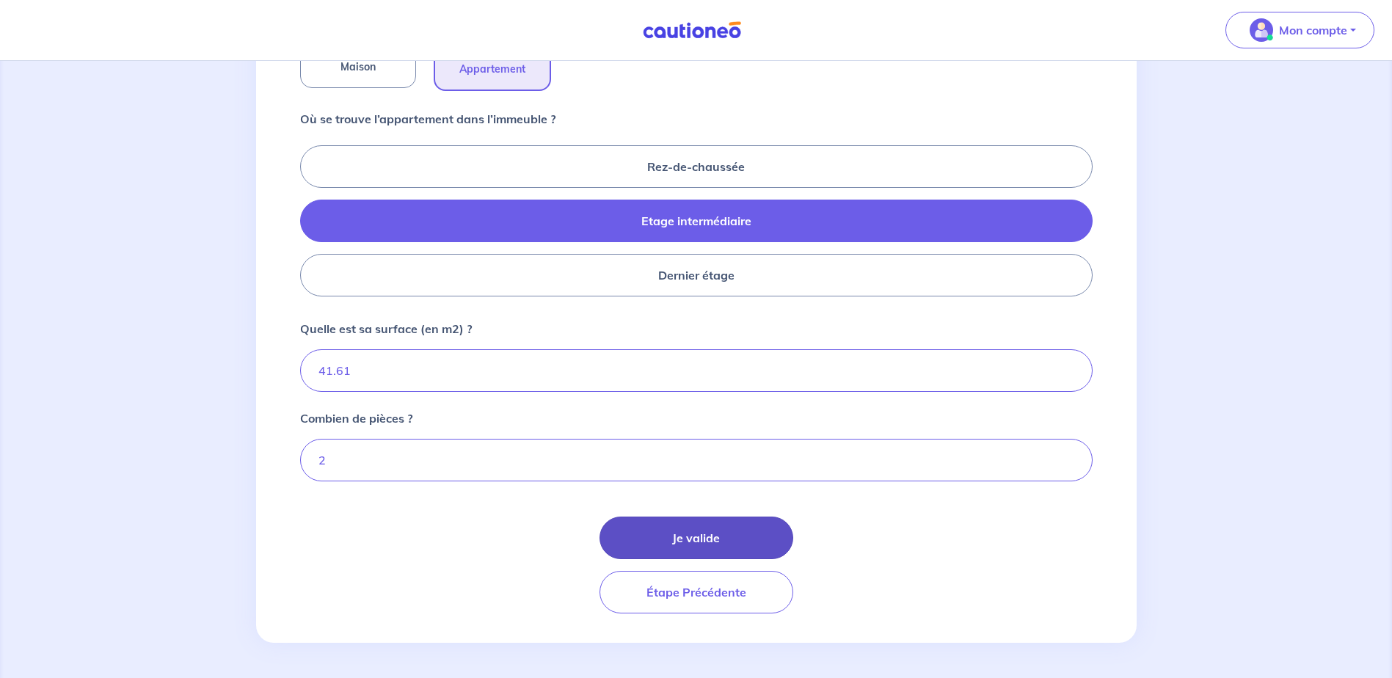
click at [674, 531] on button "Je valide" at bounding box center [696, 537] width 194 height 43
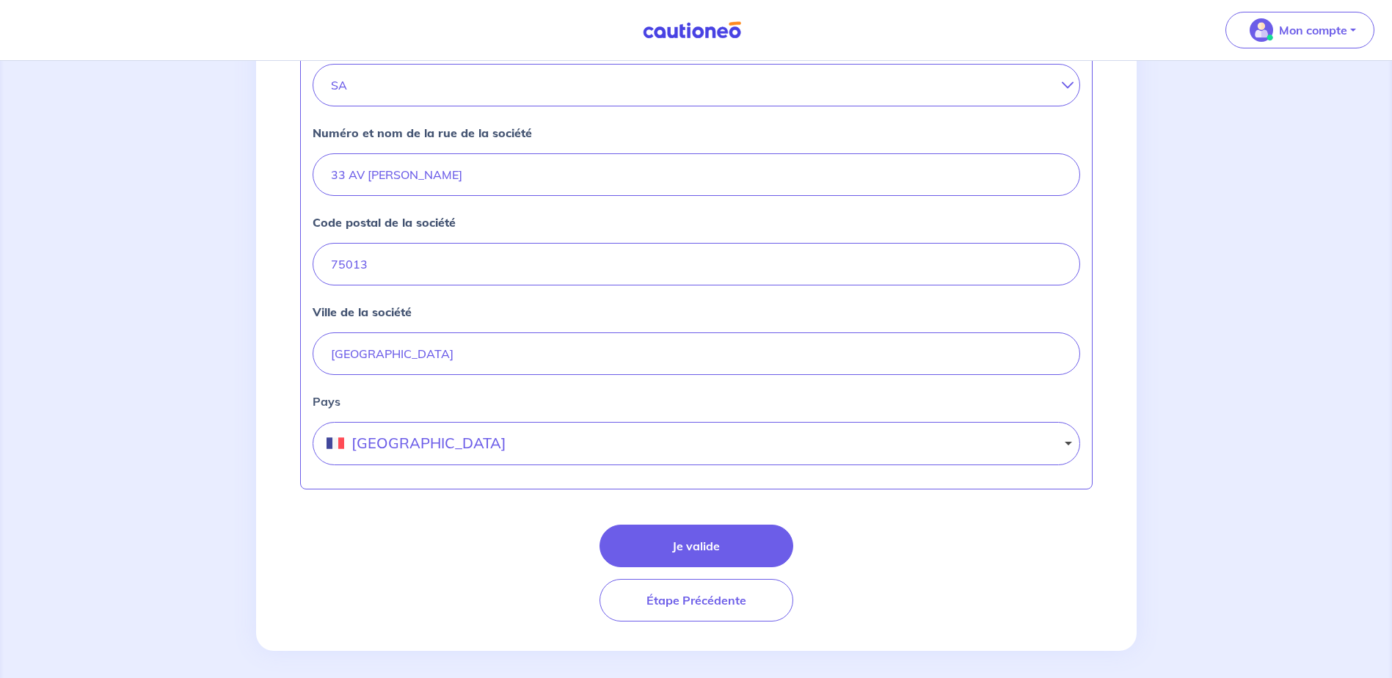
scroll to position [566, 0]
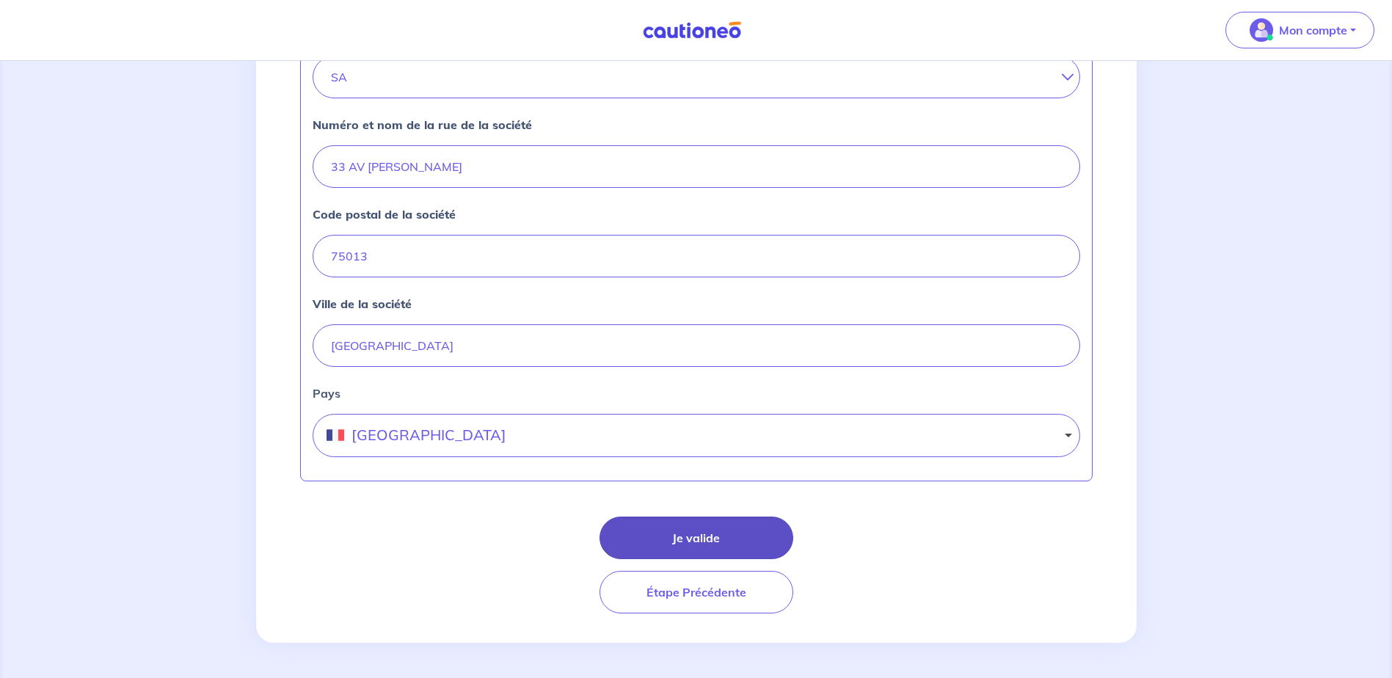
click at [725, 539] on button "Je valide" at bounding box center [696, 537] width 194 height 43
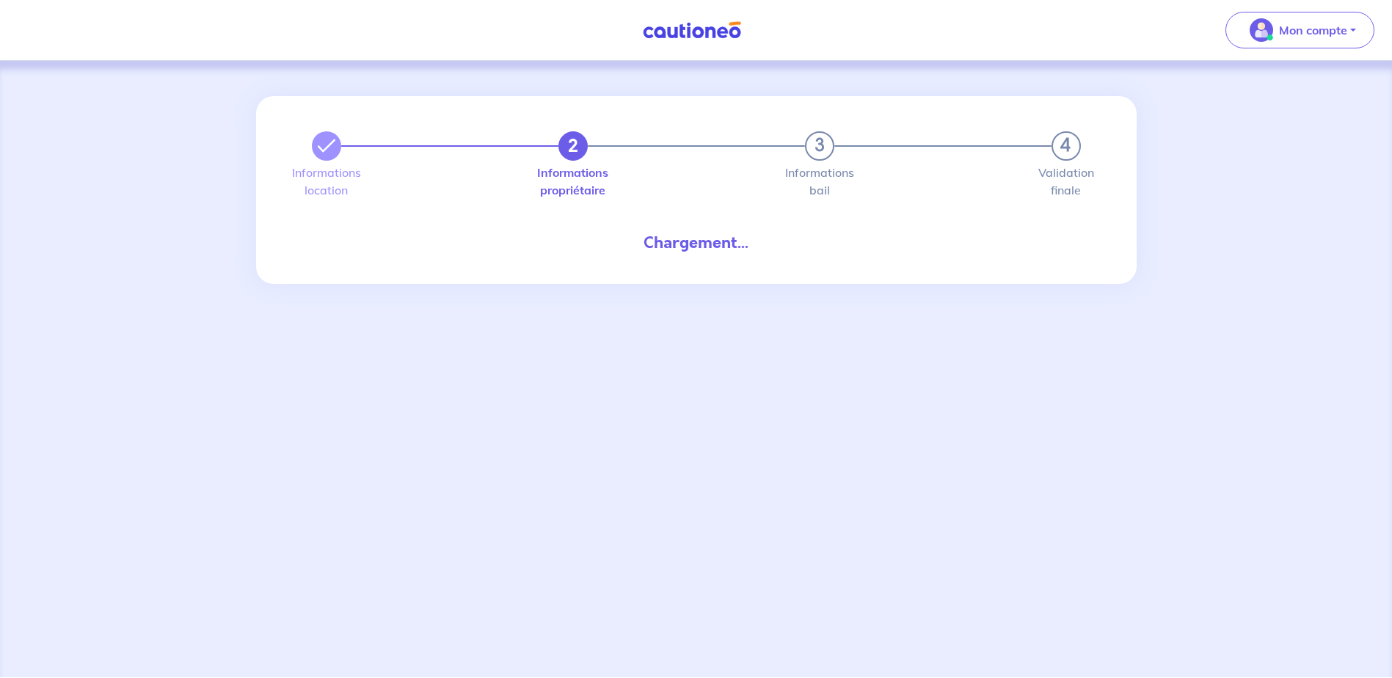
select select "FR"
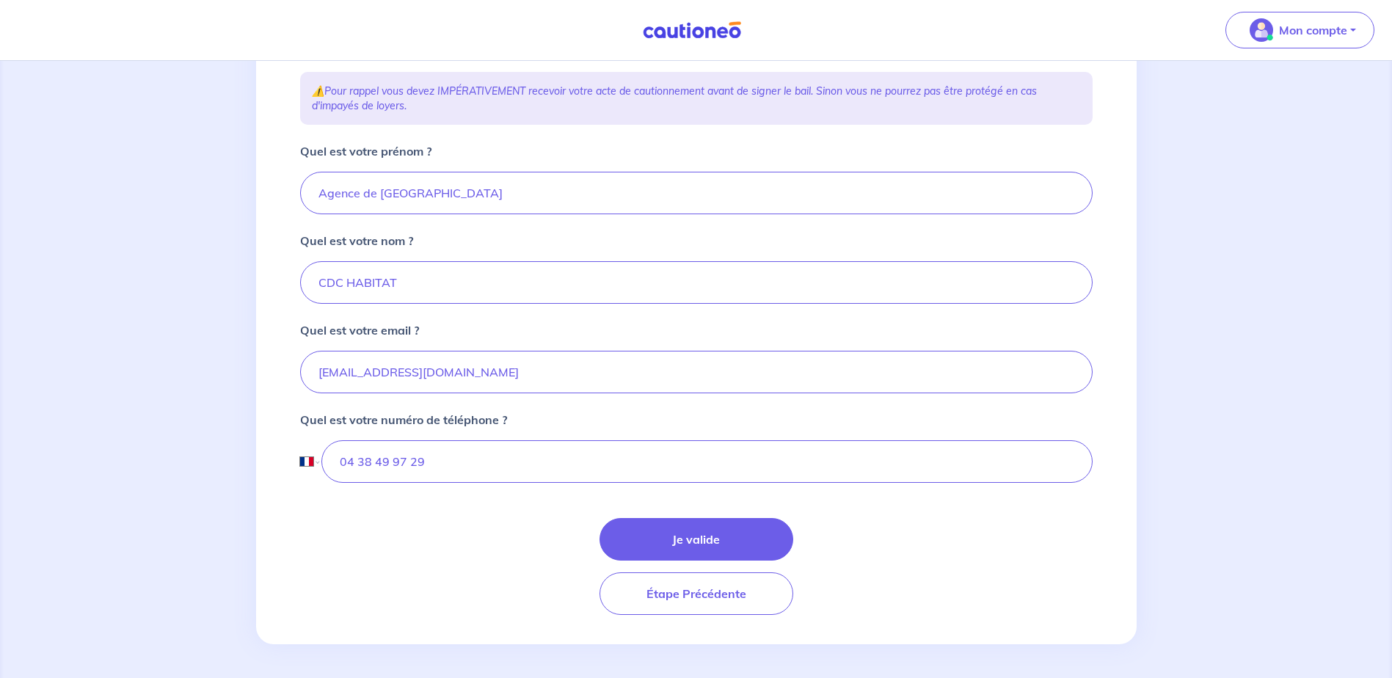
scroll to position [249, 0]
click at [703, 538] on button "Je valide" at bounding box center [696, 537] width 194 height 43
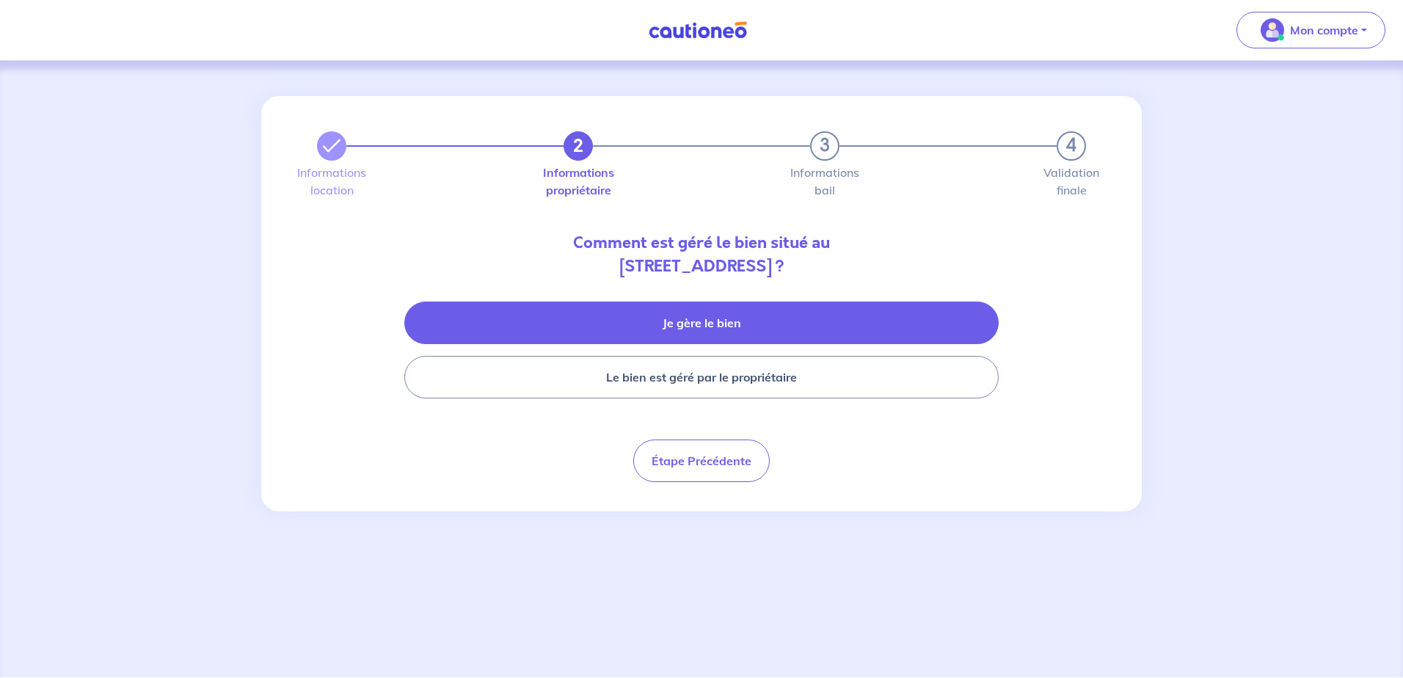
click at [734, 324] on button "Je gère le bien" at bounding box center [701, 322] width 594 height 43
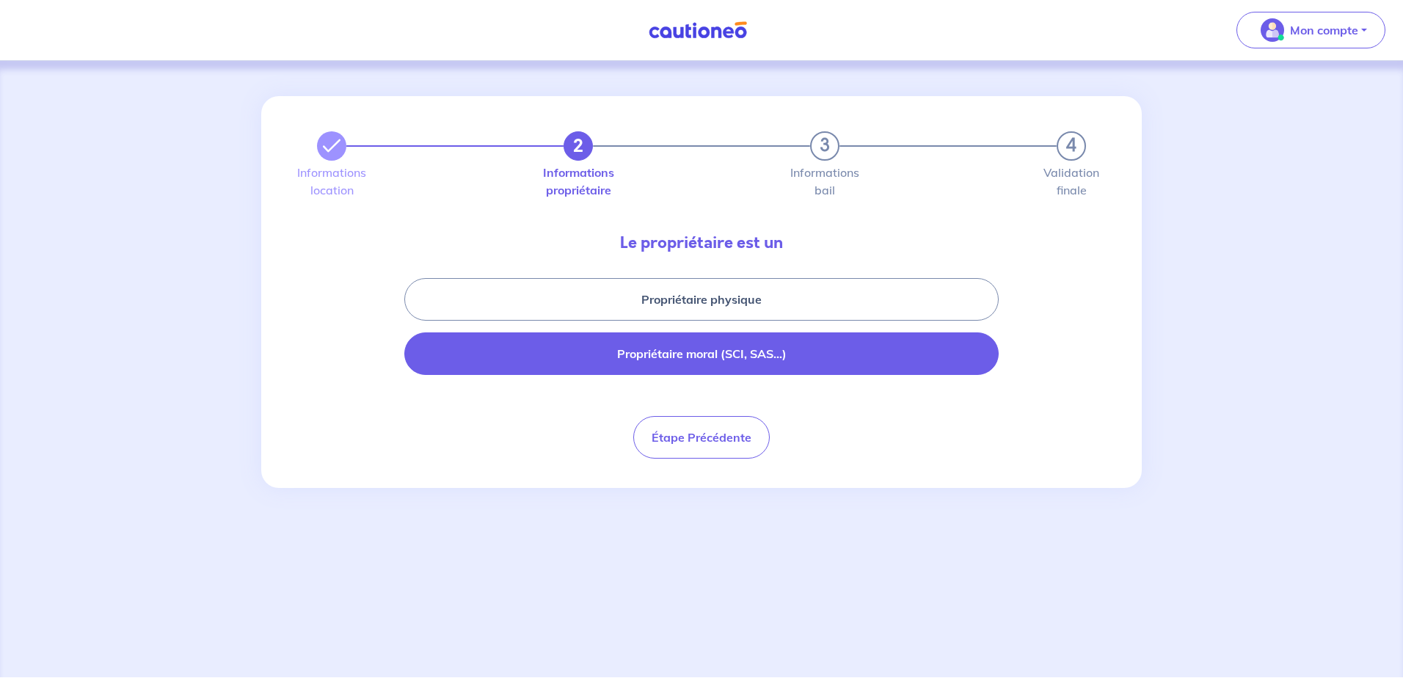
click at [795, 354] on button "Propriétaire moral (SCI, SAS...)" at bounding box center [701, 353] width 594 height 43
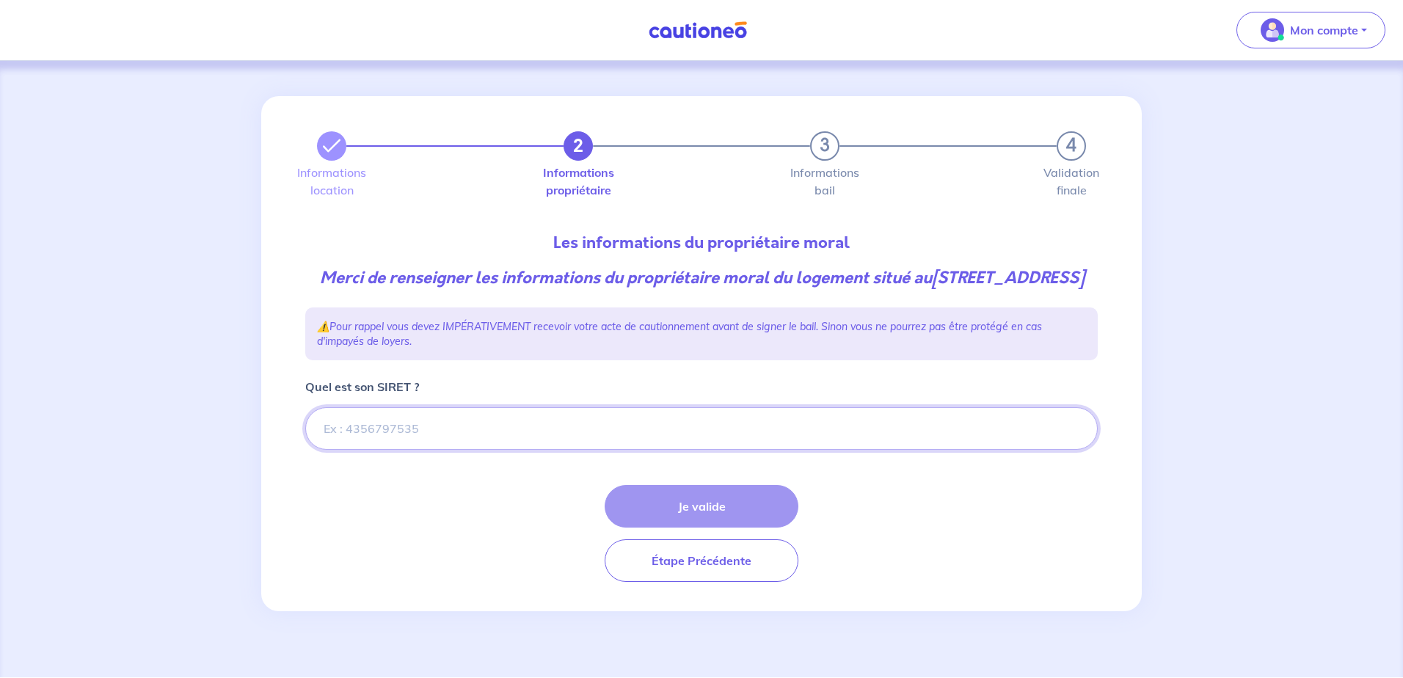
click at [405, 444] on input "Quel est son SIRET ?" at bounding box center [701, 428] width 792 height 43
paste input "470 801 168 03039"
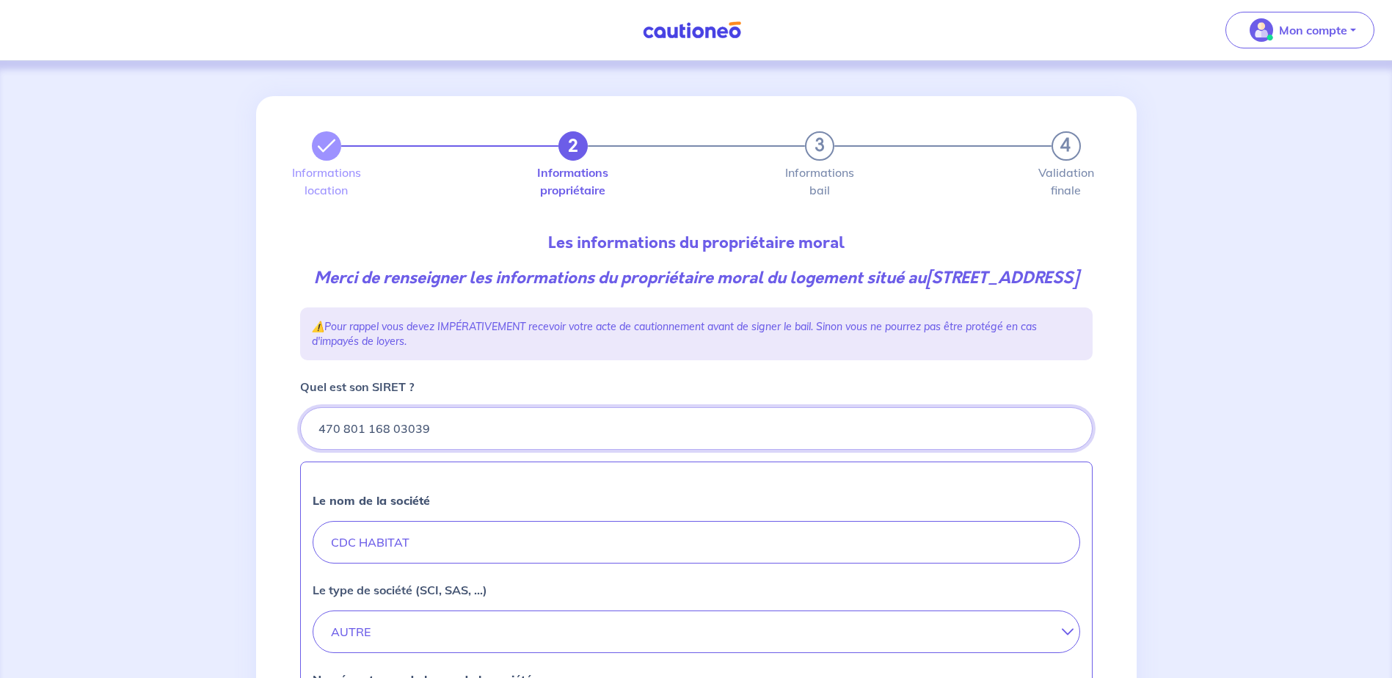
type input "470 801 168 03039"
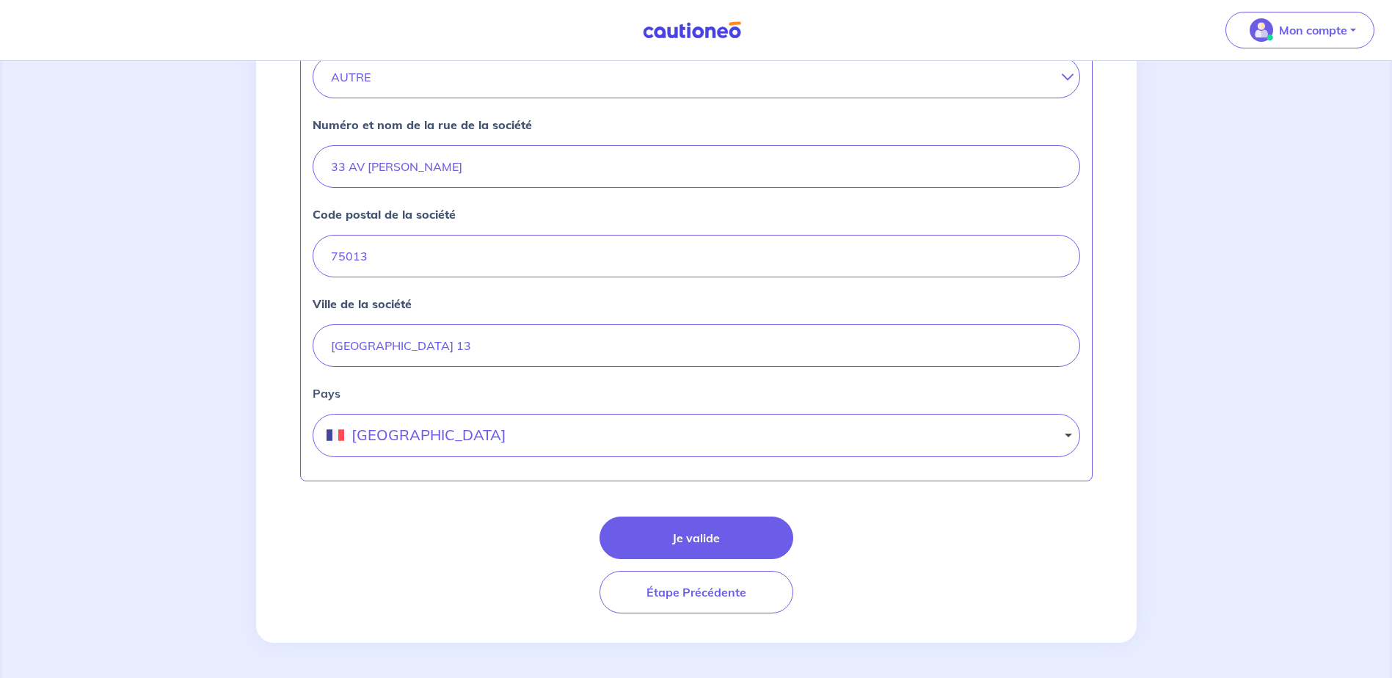
scroll to position [578, 0]
click at [740, 538] on button "Je valide" at bounding box center [696, 537] width 194 height 43
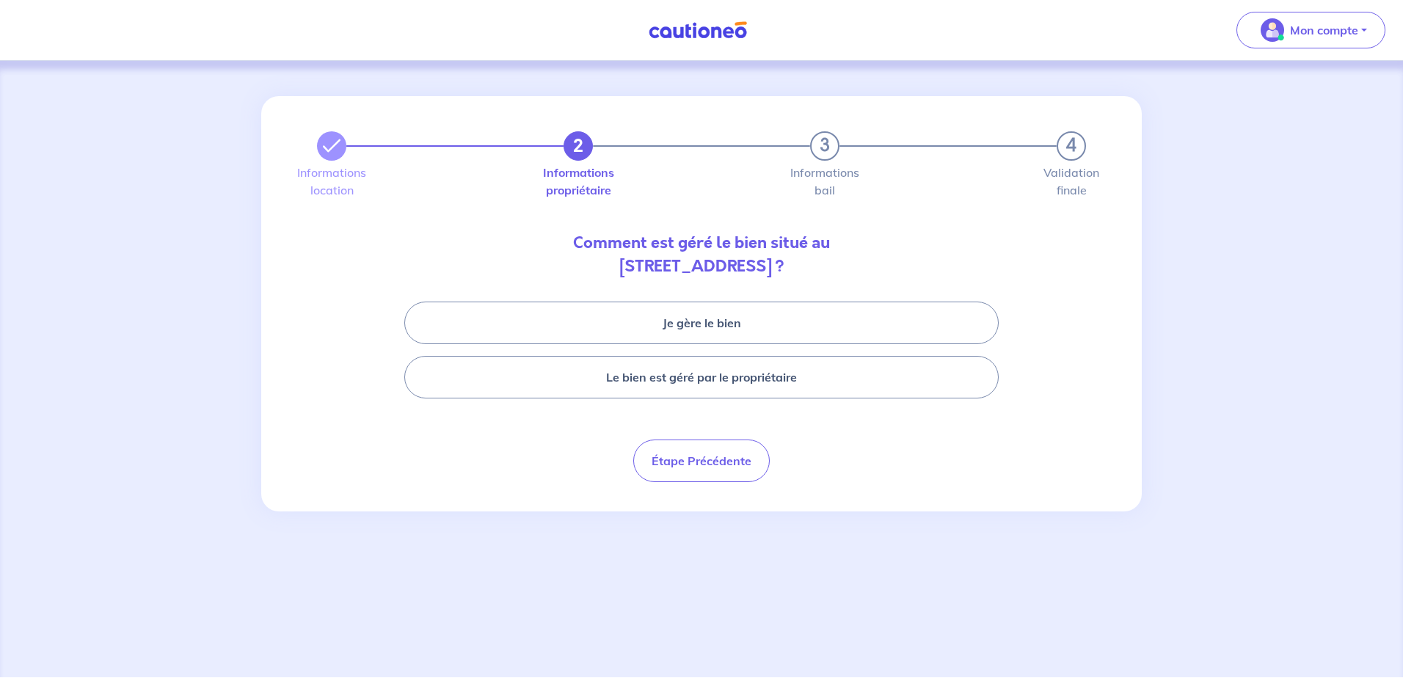
select select "FR"
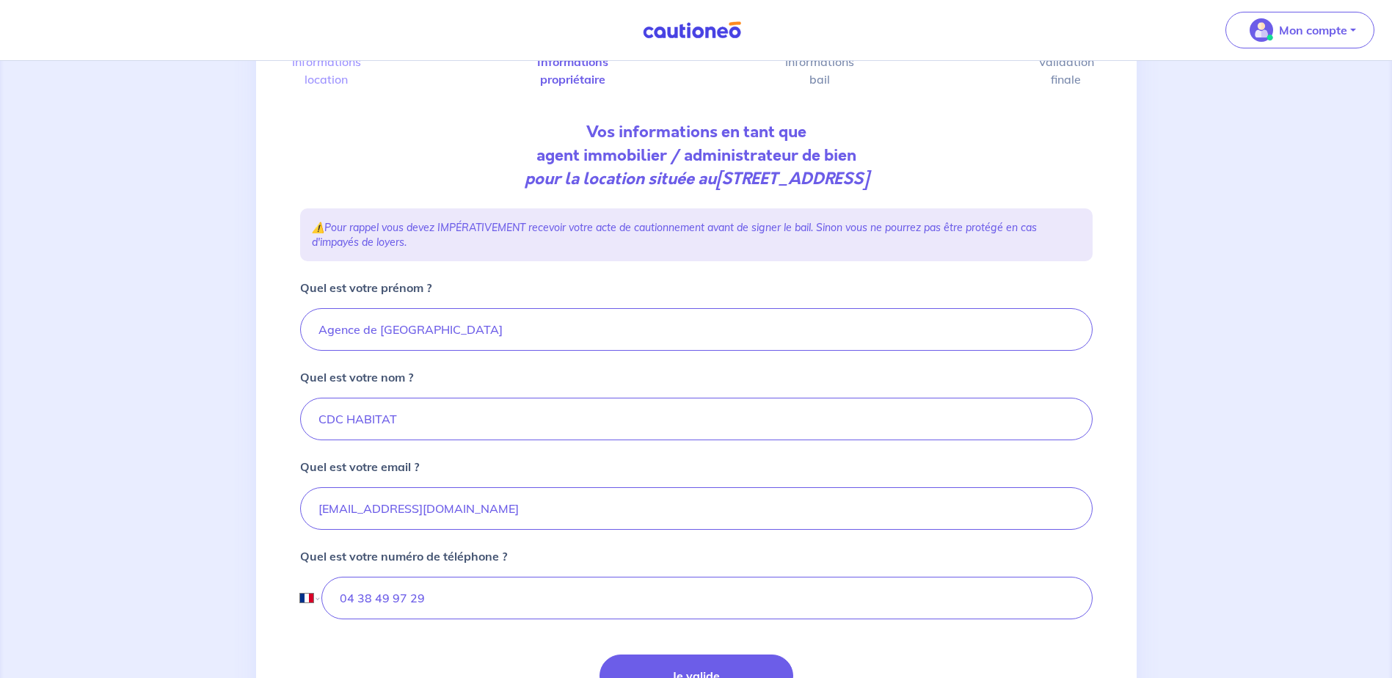
scroll to position [220, 0]
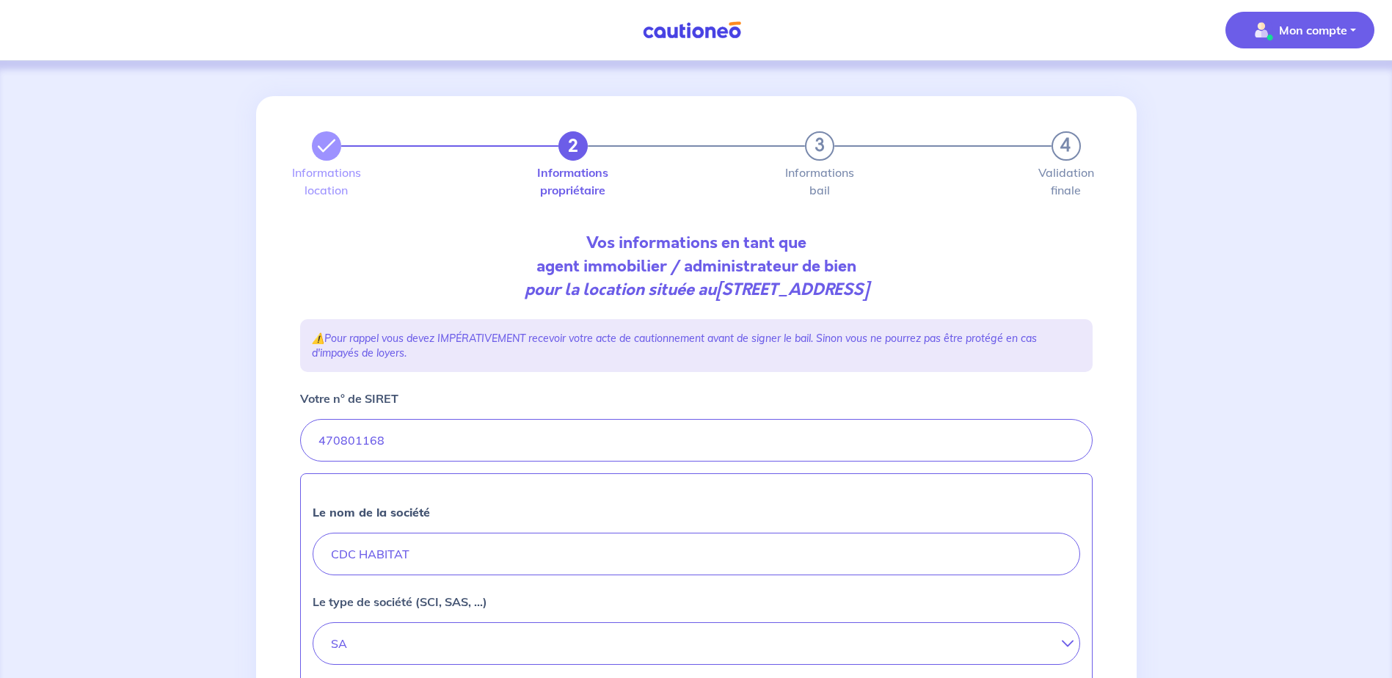
click at [1262, 45] on button "Mon compte" at bounding box center [1299, 30] width 149 height 37
click at [1279, 31] on p "Mon compte" at bounding box center [1313, 30] width 68 height 18
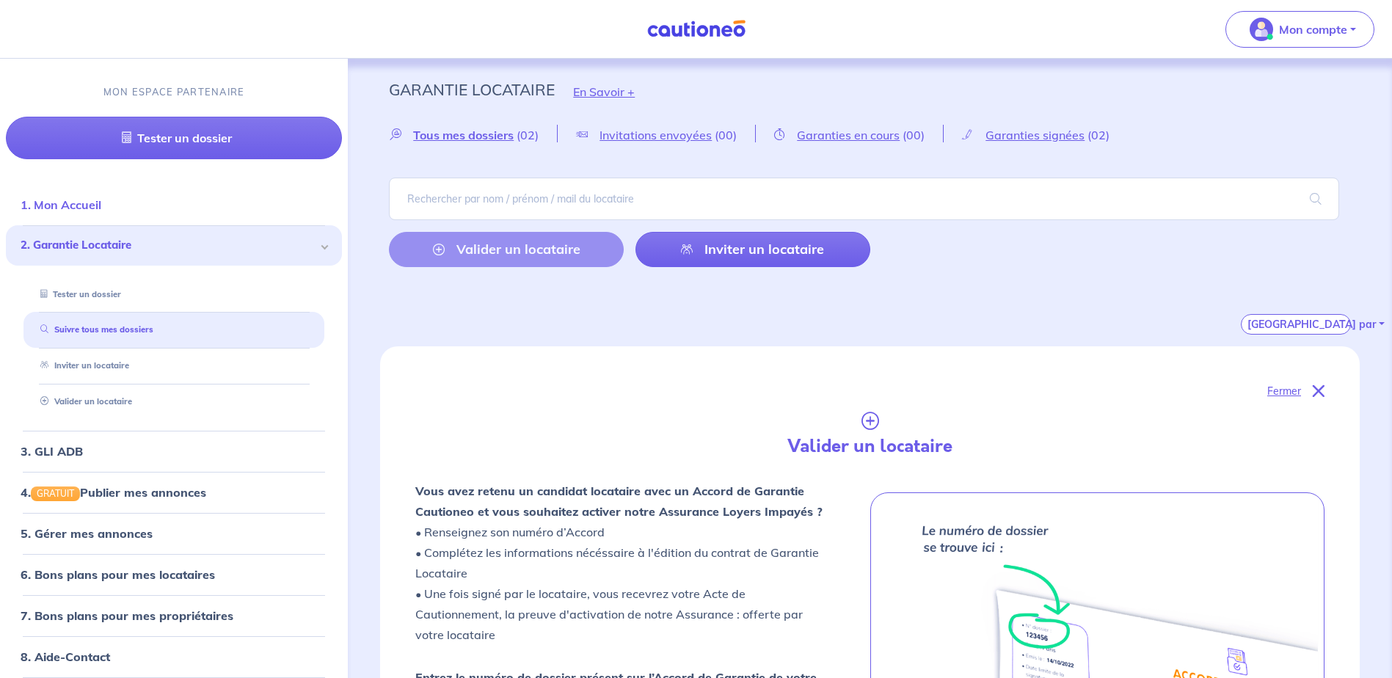
click at [60, 208] on link "1. Mon Accueil" at bounding box center [61, 205] width 81 height 15
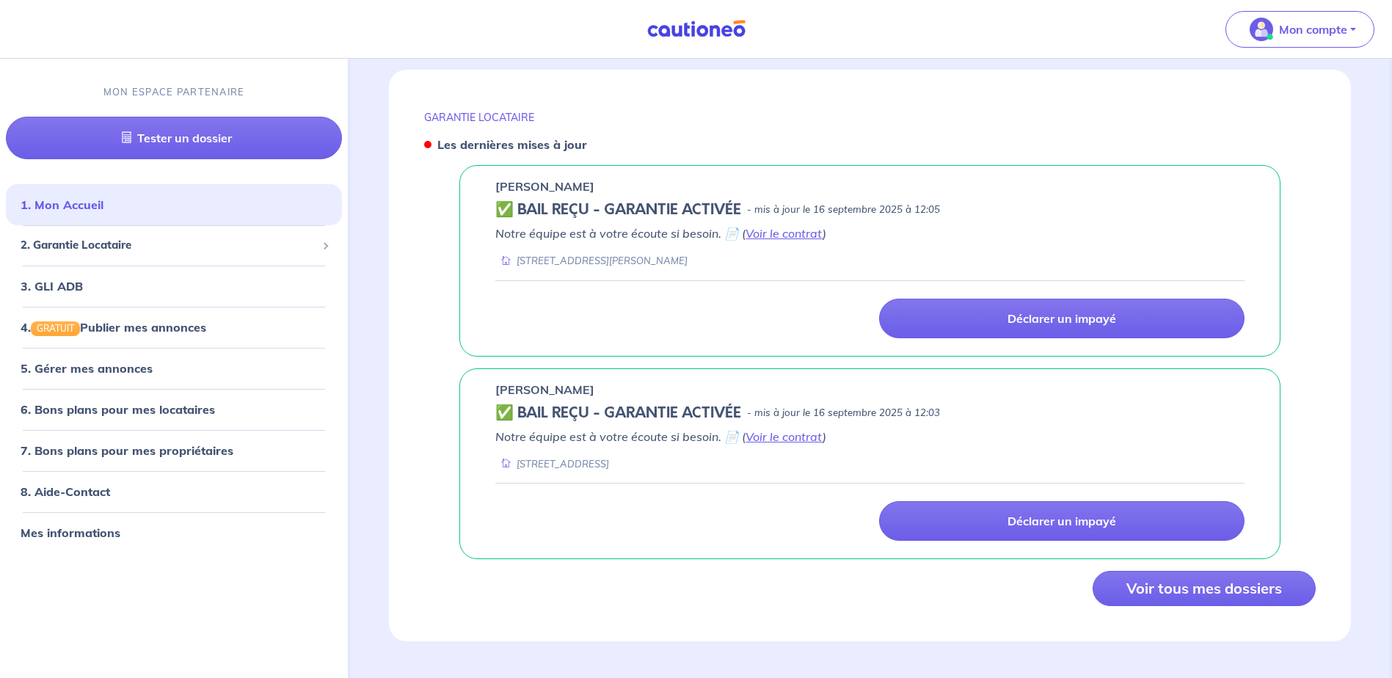
scroll to position [541, 0]
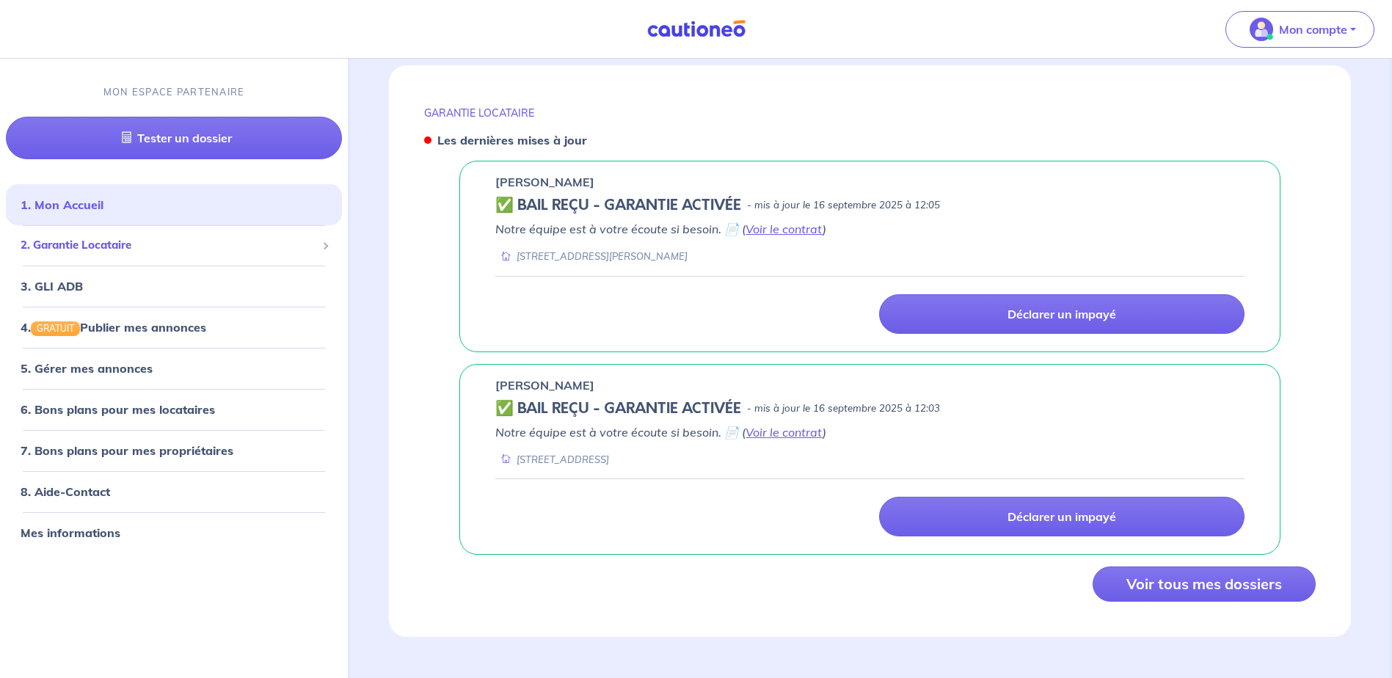
click at [103, 252] on span "2. Garantie Locataire" at bounding box center [169, 246] width 296 height 17
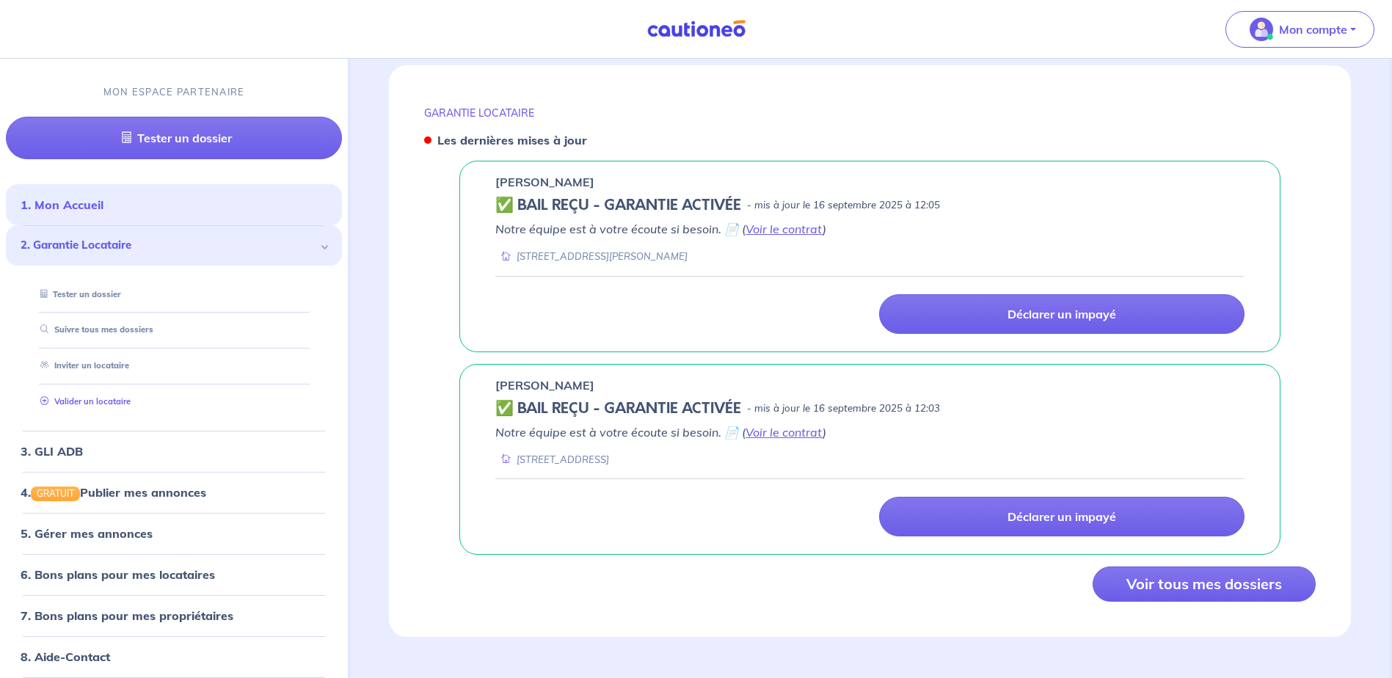
click at [91, 404] on link "Valider un locataire" at bounding box center [82, 401] width 96 height 10
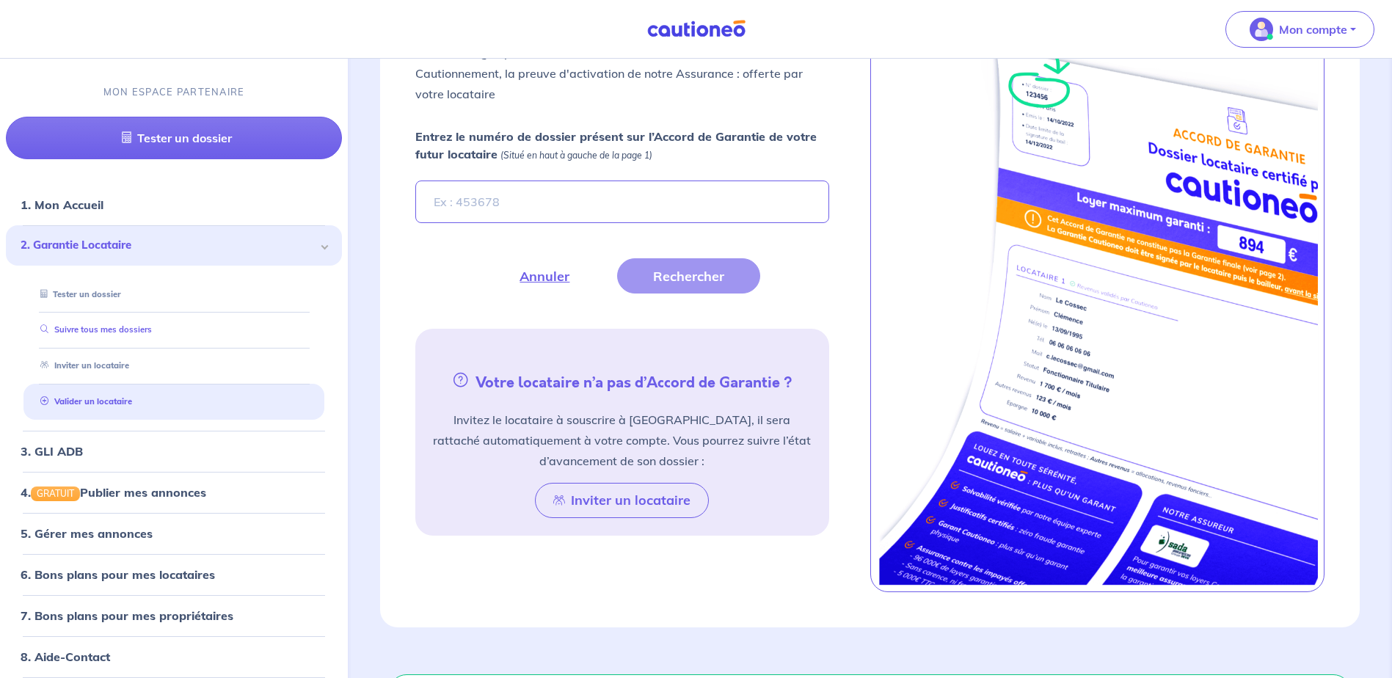
click at [152, 335] on link "Suivre tous mes dossiers" at bounding box center [92, 330] width 117 height 10
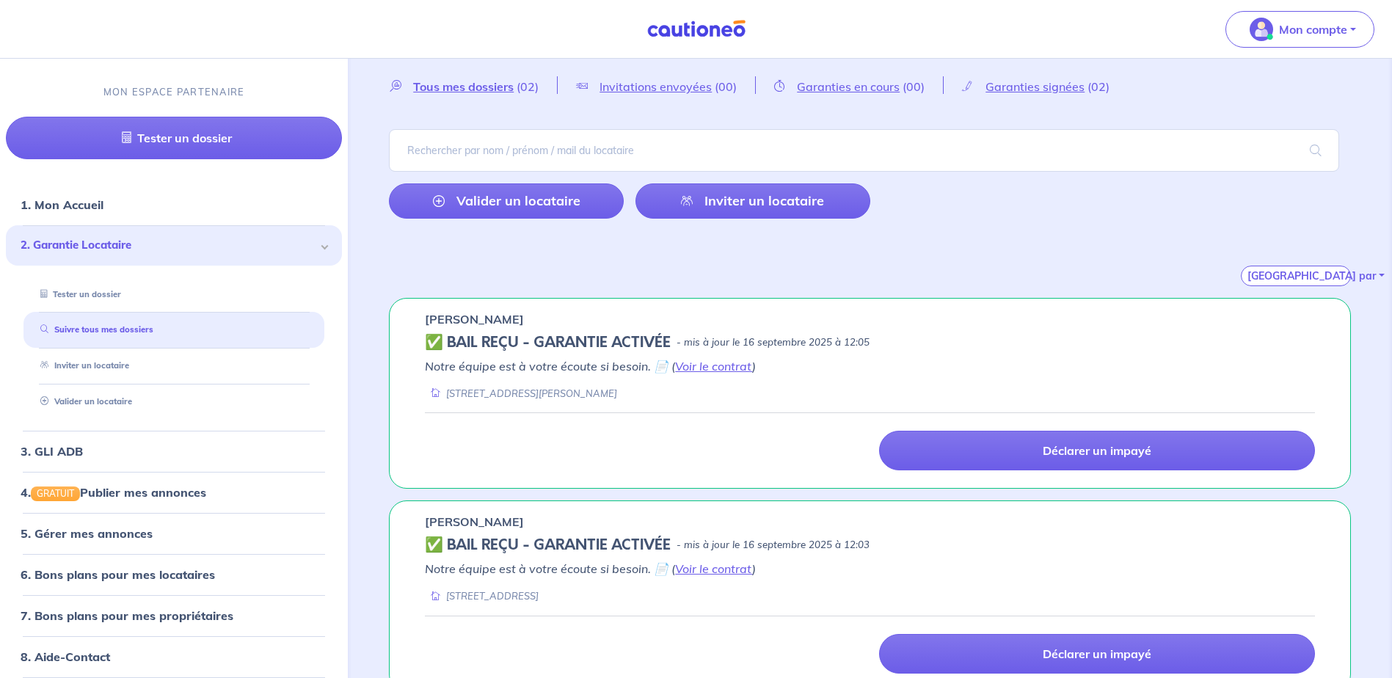
scroll to position [73, 0]
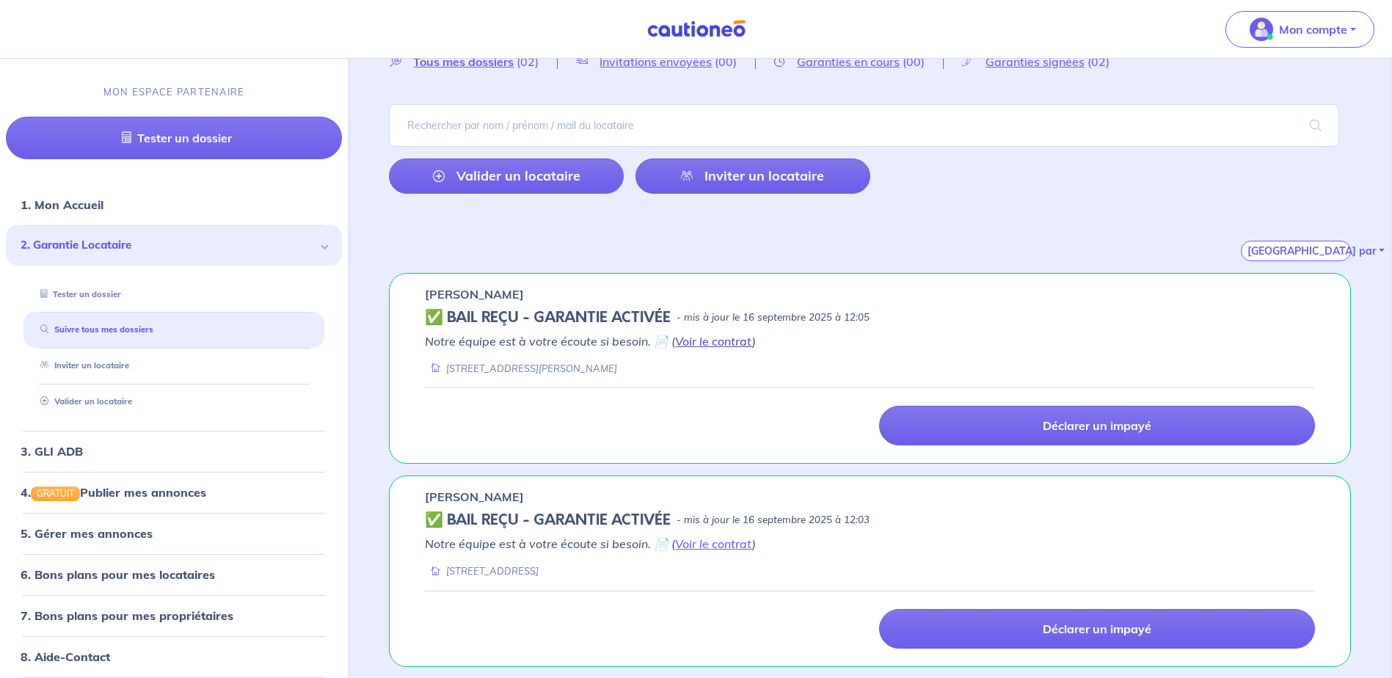
click at [695, 344] on link "Voir le contrat" at bounding box center [713, 341] width 77 height 15
click at [701, 340] on link "Voir le contrat" at bounding box center [713, 341] width 77 height 15
click at [687, 544] on link "Voir le contrat" at bounding box center [713, 543] width 77 height 15
click at [87, 403] on link "Valider un locataire" at bounding box center [82, 401] width 96 height 10
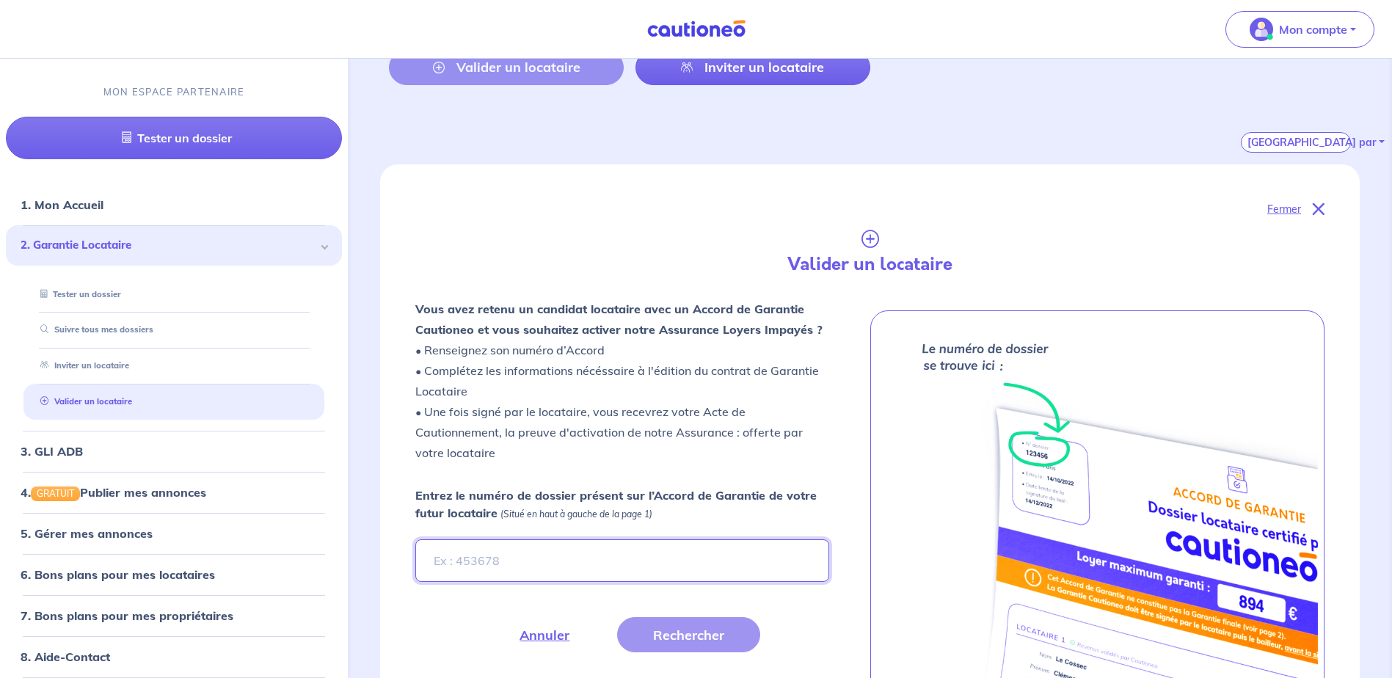
scroll to position [379, 0]
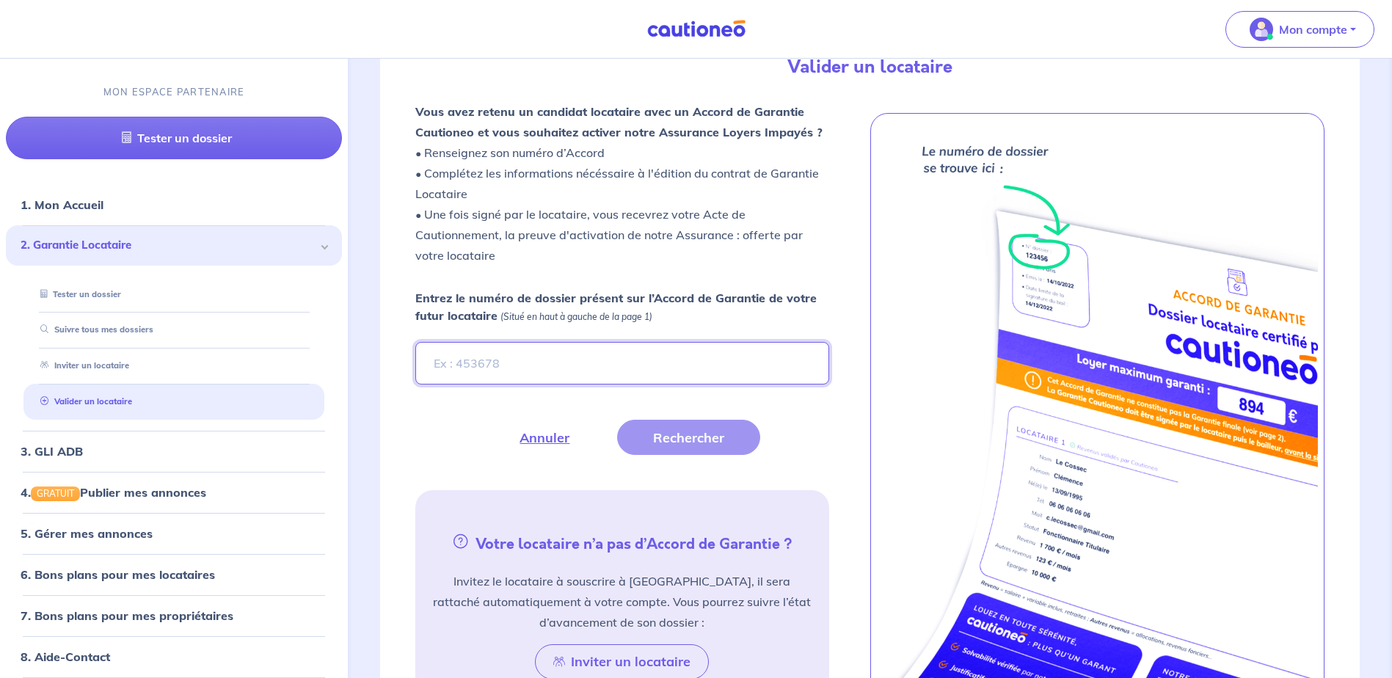
click at [637, 347] on input "Entrez le numéro de dossier présent sur l’Accord de Garantie de votre futur loc…" at bounding box center [621, 363] width 413 height 43
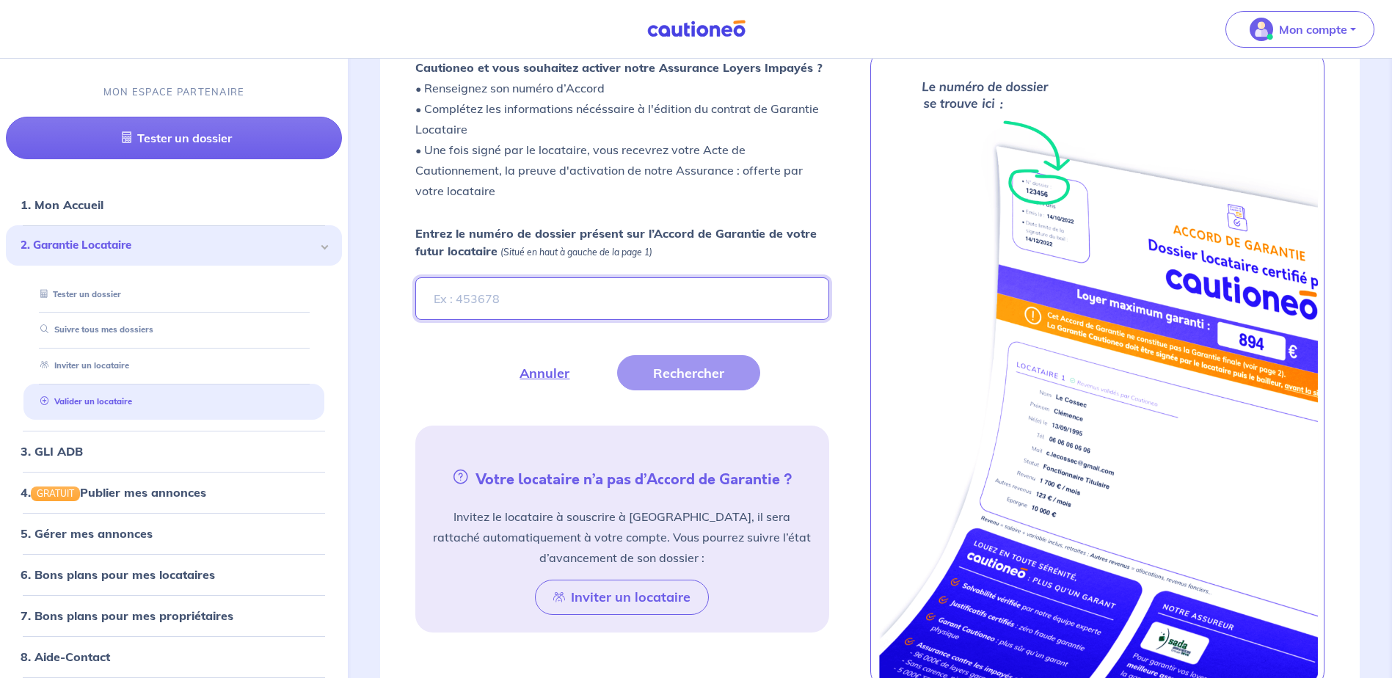
scroll to position [453, 0]
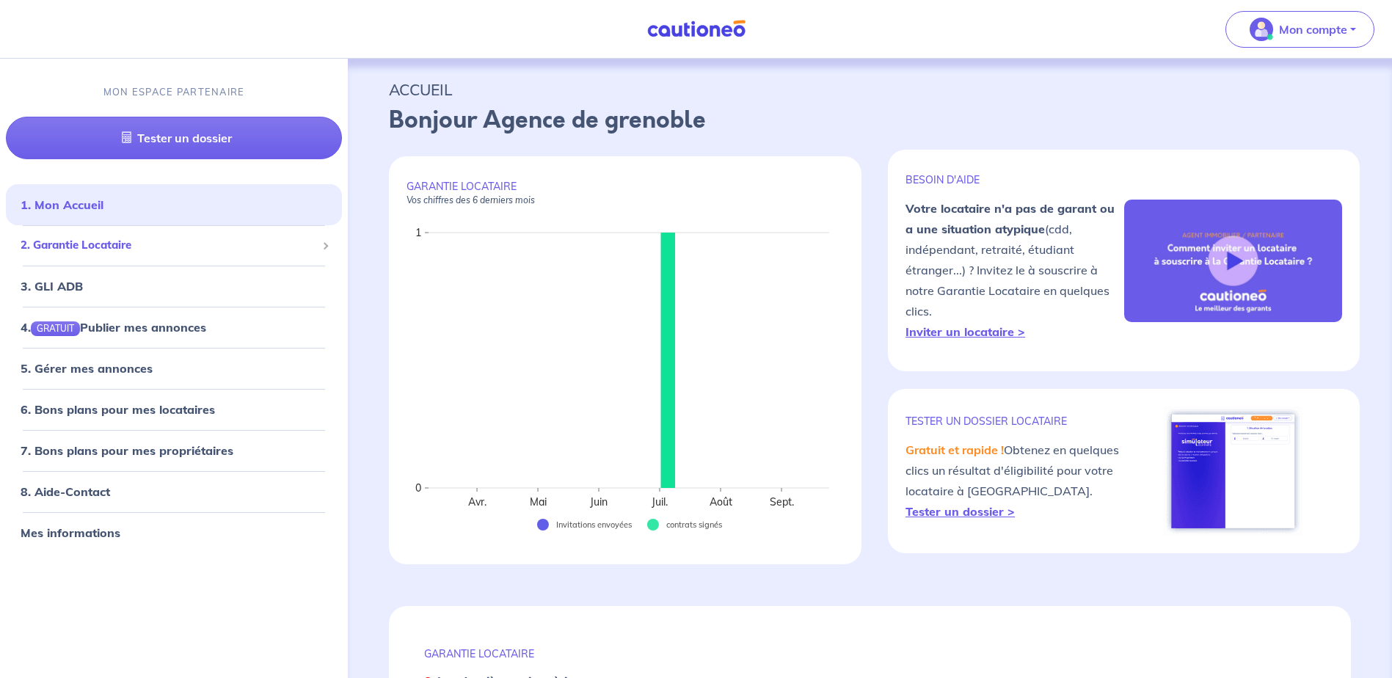
click at [327, 243] on span at bounding box center [324, 246] width 5 height 17
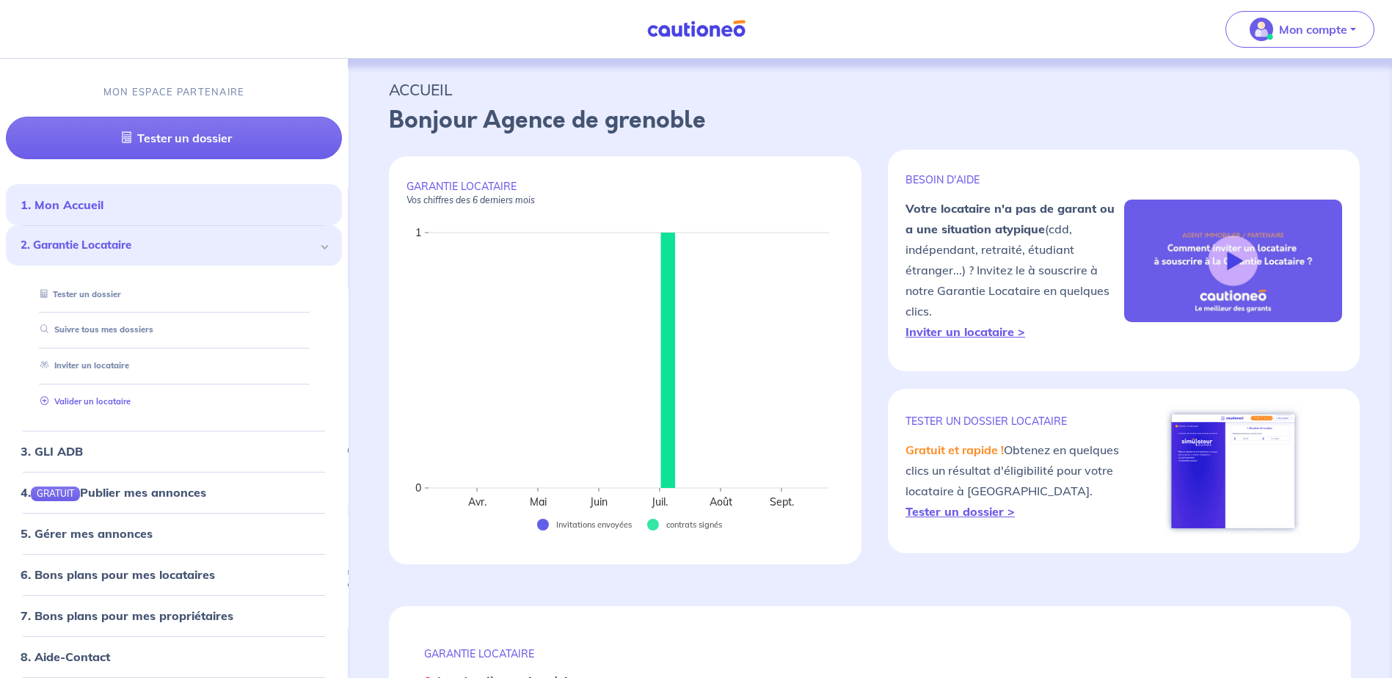
click at [92, 401] on link "Valider un locataire" at bounding box center [82, 401] width 96 height 10
